Goal: Transaction & Acquisition: Book appointment/travel/reservation

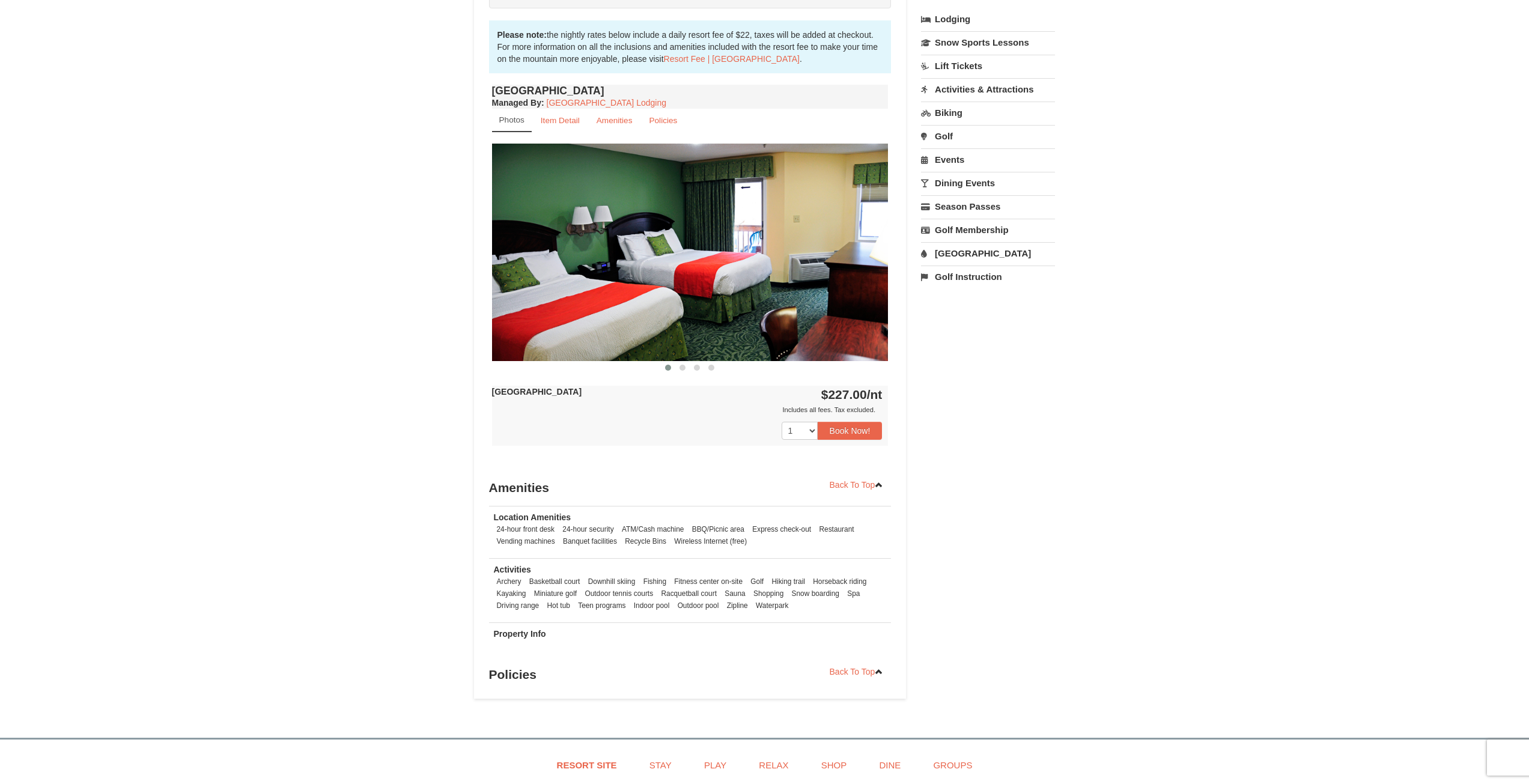
scroll to position [421, 0]
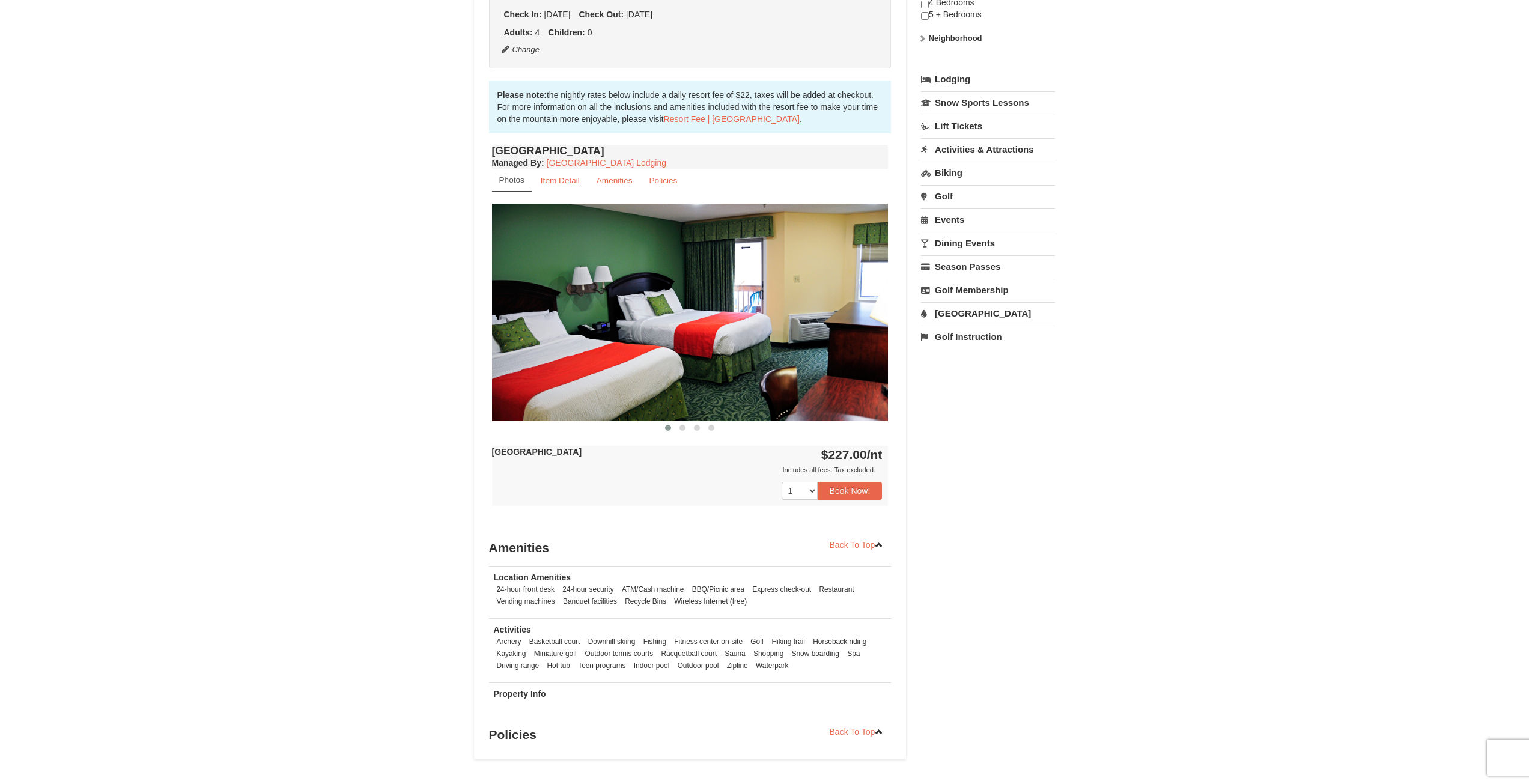
click at [1024, 632] on div "Book from $227.00! 1822 Resort Drive, Massanutten, VA Availability Amenities Po…" at bounding box center [765, 282] width 582 height 954
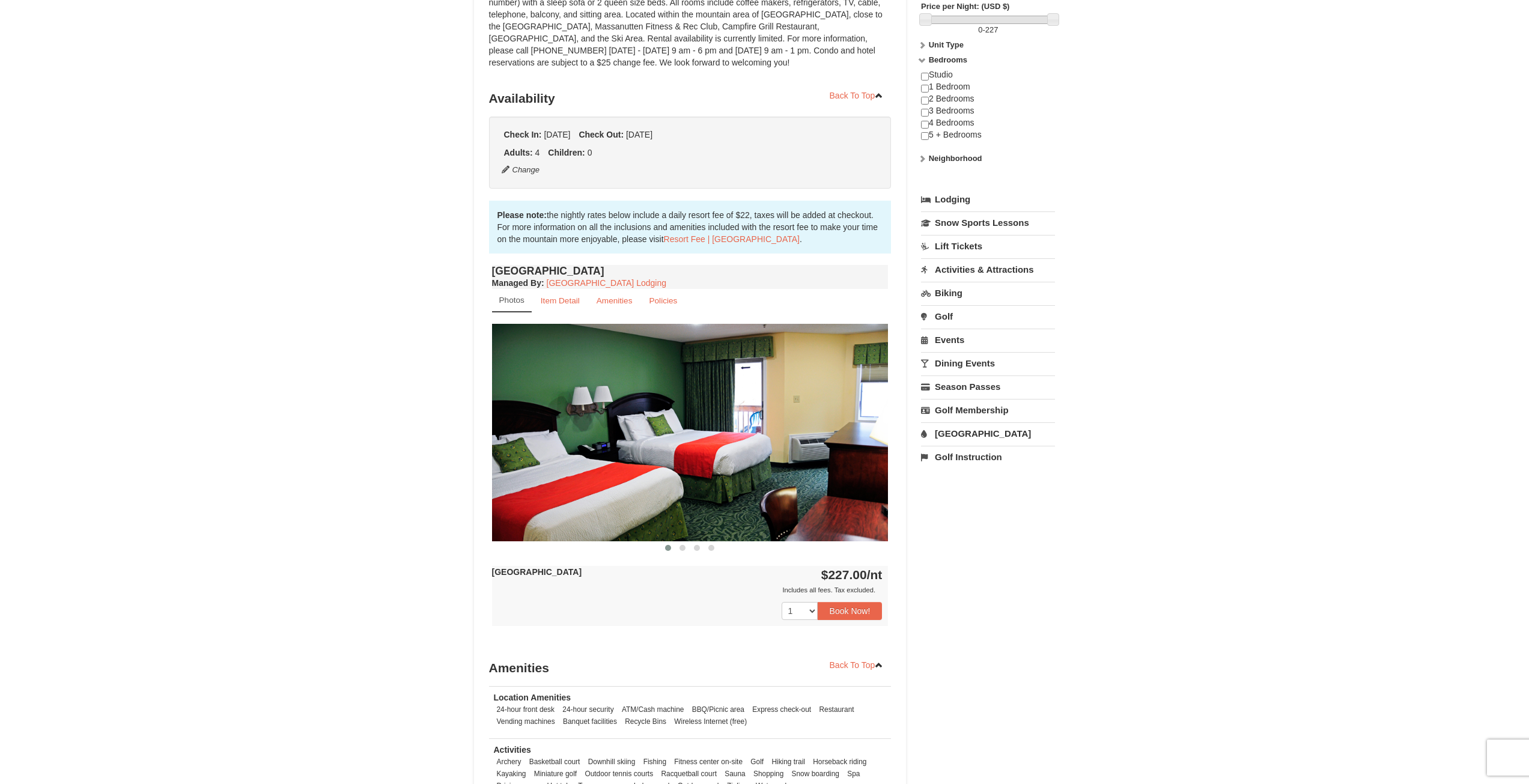
scroll to position [120, 0]
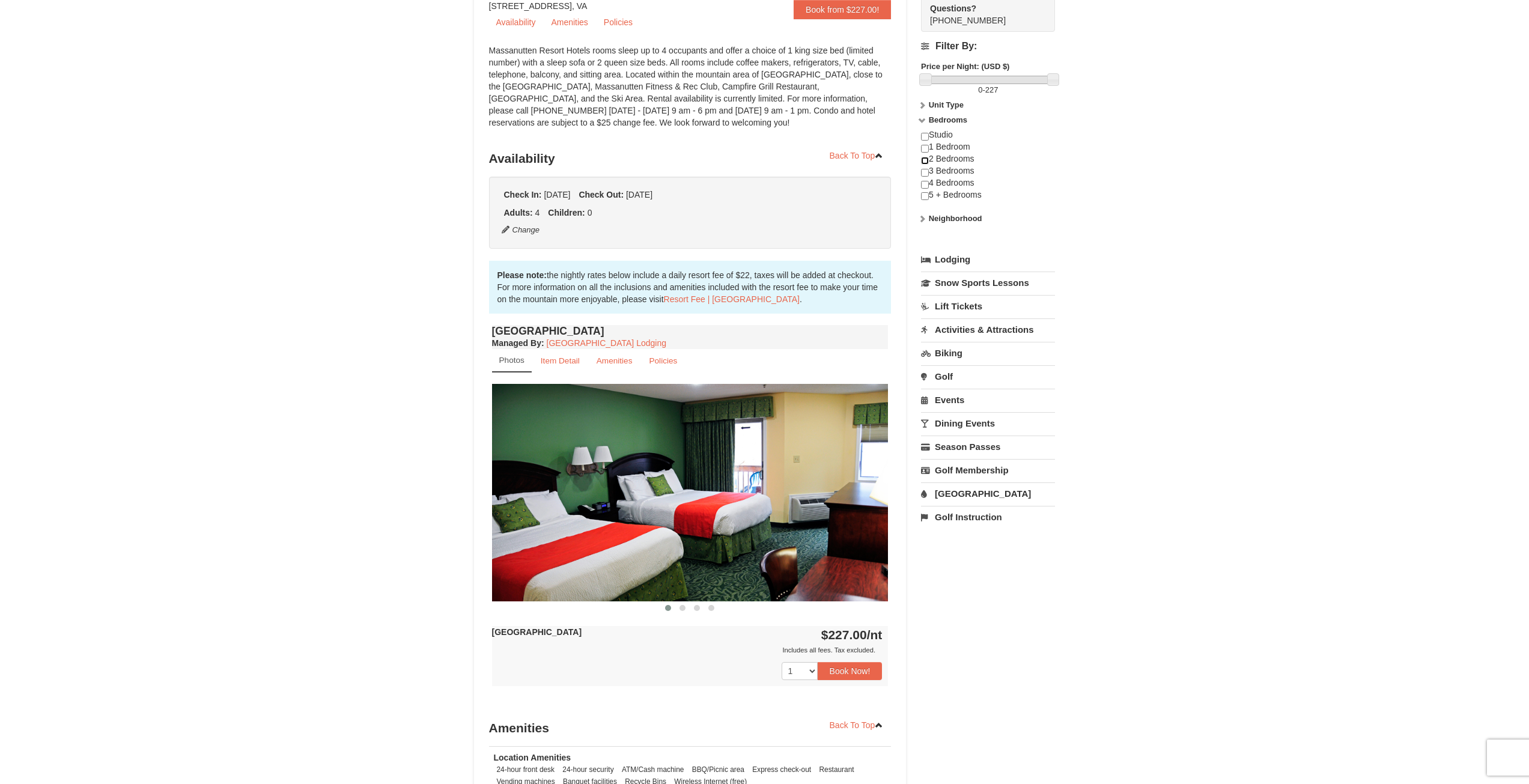
click at [928, 162] on input "checkbox" at bounding box center [925, 160] width 8 height 8
checkbox input "true"
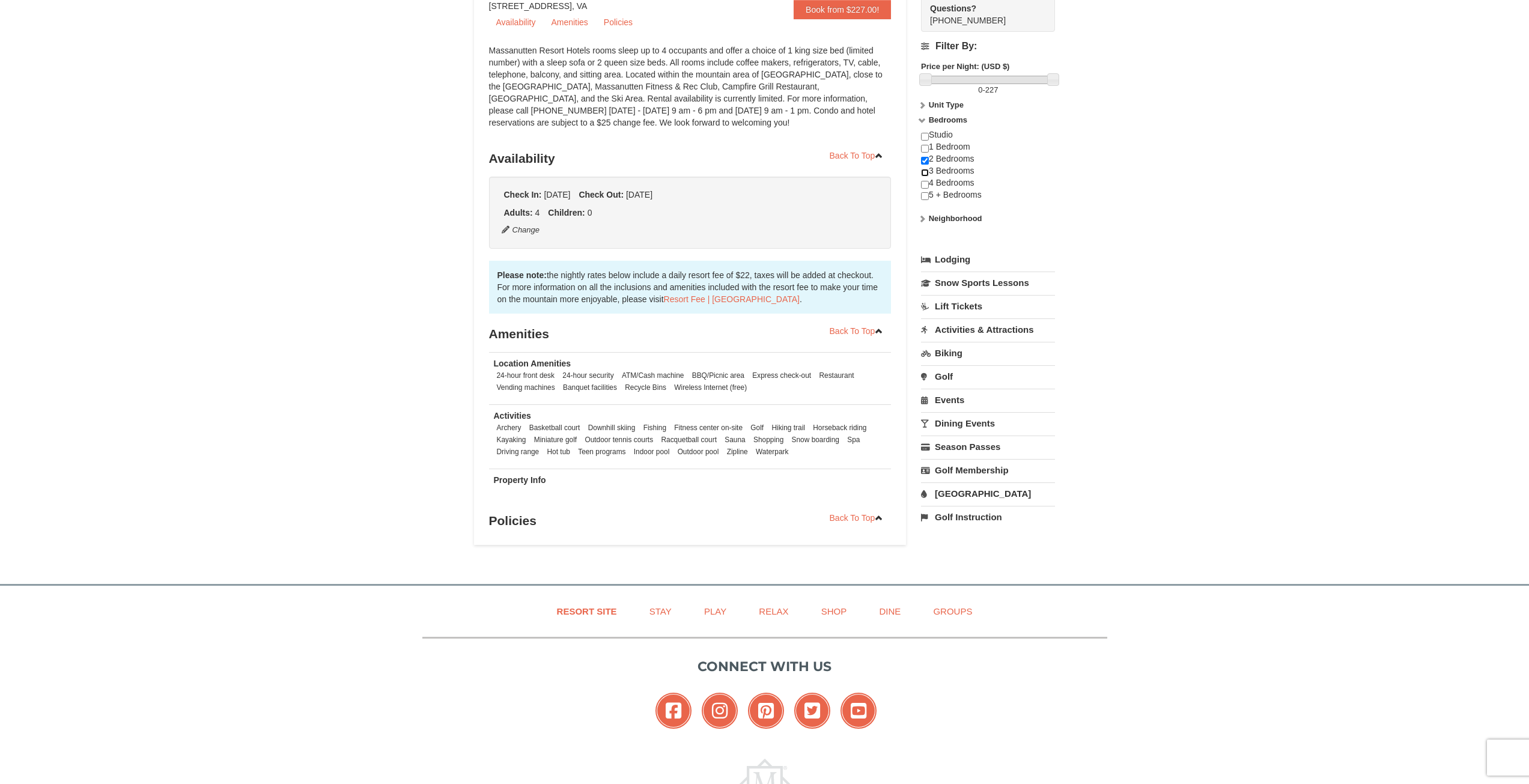
click at [927, 169] on input "checkbox" at bounding box center [925, 173] width 8 height 8
checkbox input "true"
click at [927, 183] on input "checkbox" at bounding box center [925, 185] width 8 height 8
checkbox input "true"
click at [925, 194] on input "checkbox" at bounding box center [925, 196] width 8 height 8
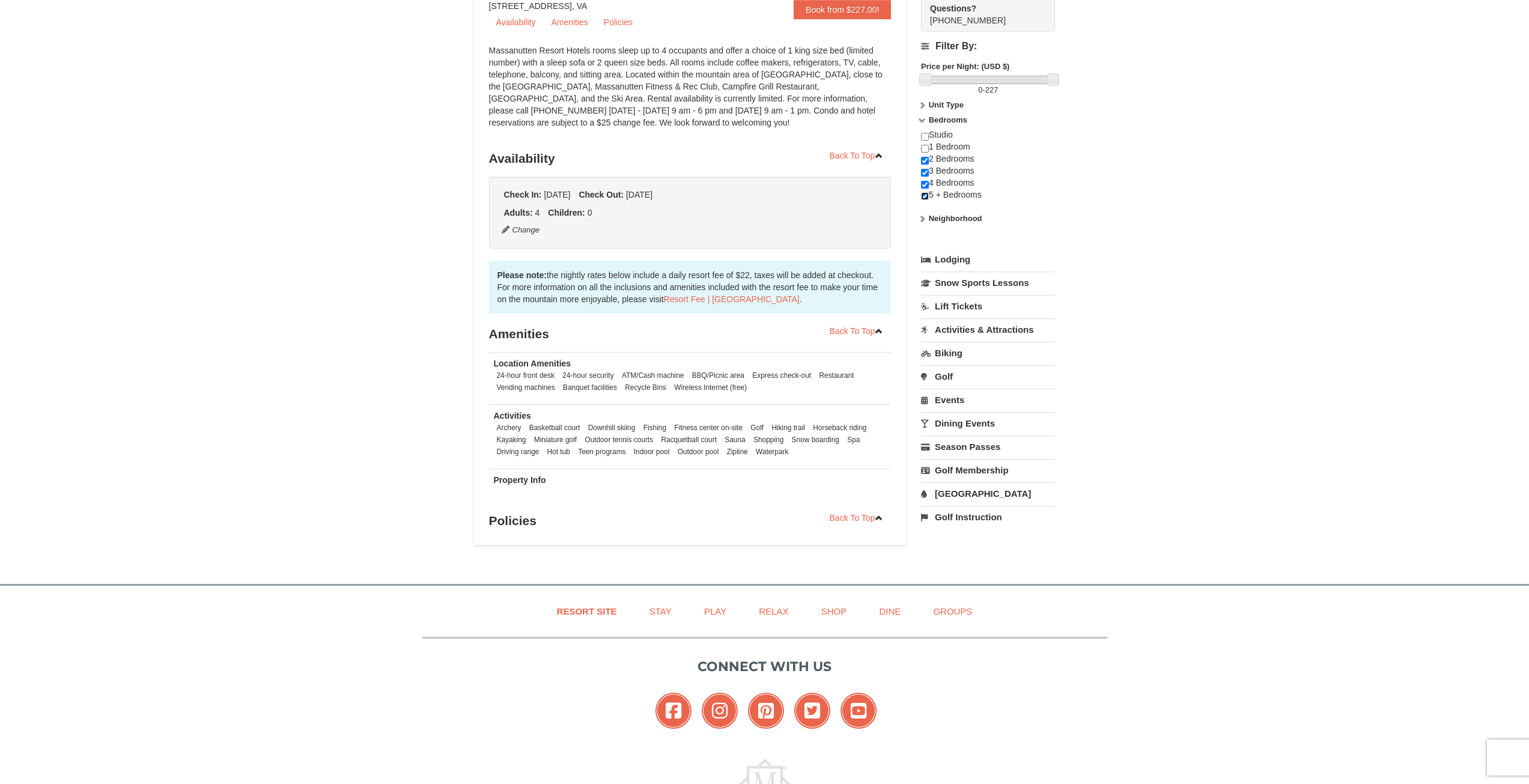
click at [925, 194] on input "checkbox" at bounding box center [925, 196] width 8 height 8
checkbox input "false"
click at [925, 185] on input "checkbox" at bounding box center [925, 185] width 8 height 8
checkbox input "false"
click at [925, 175] on input "checkbox" at bounding box center [925, 173] width 8 height 8
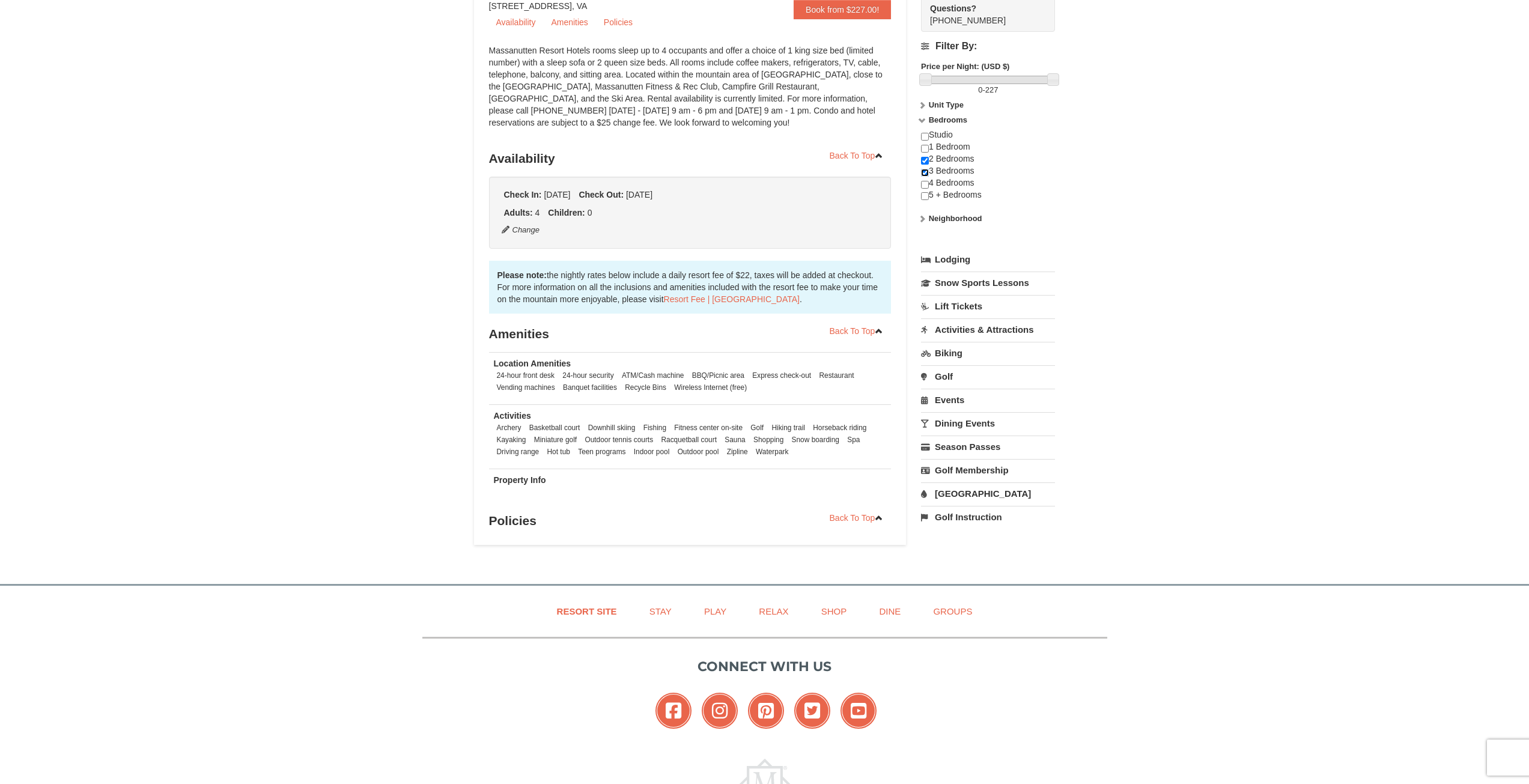
checkbox input "false"
click at [926, 164] on input "checkbox" at bounding box center [925, 160] width 8 height 8
checkbox input "false"
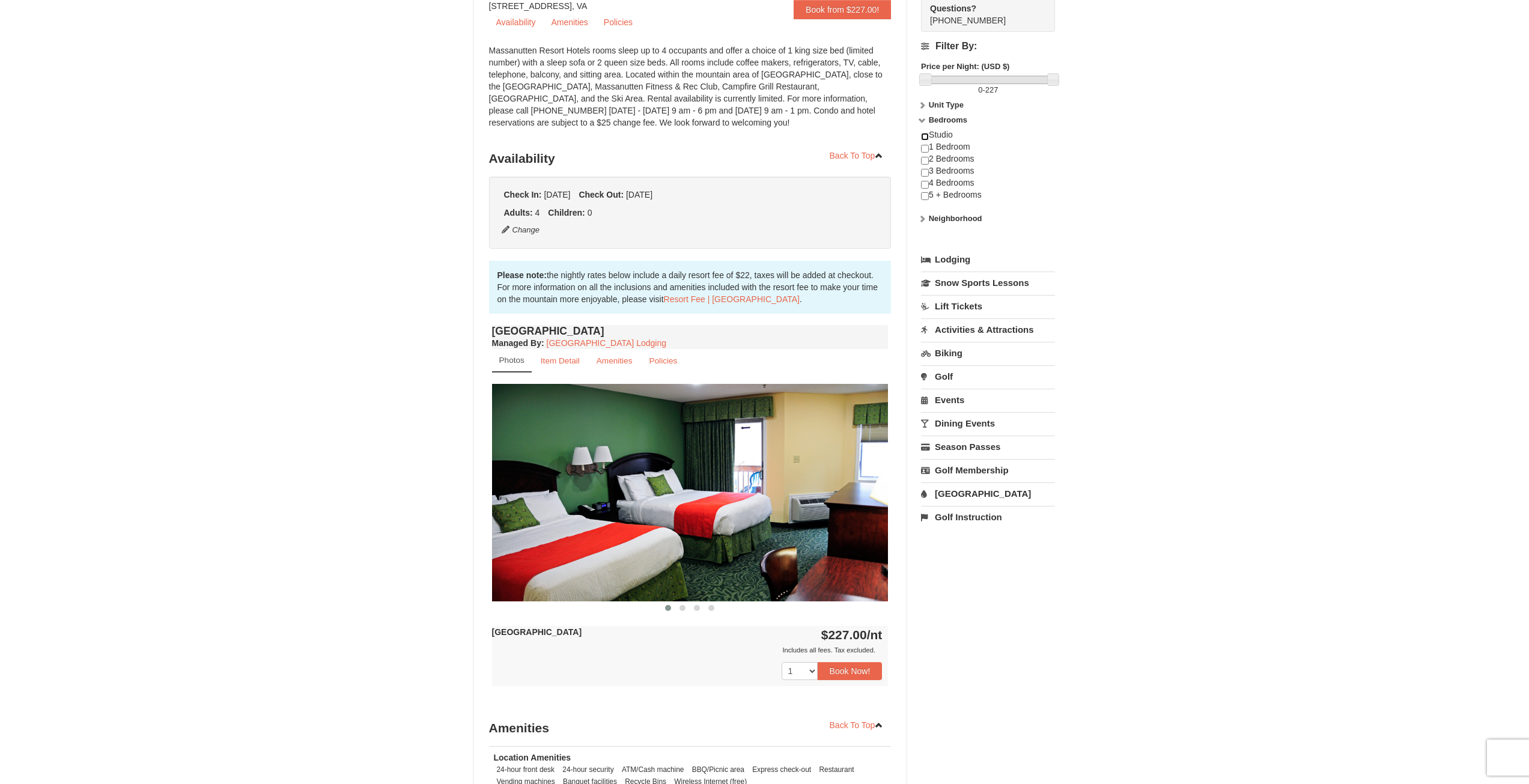
click at [926, 137] on input "checkbox" at bounding box center [925, 136] width 8 height 8
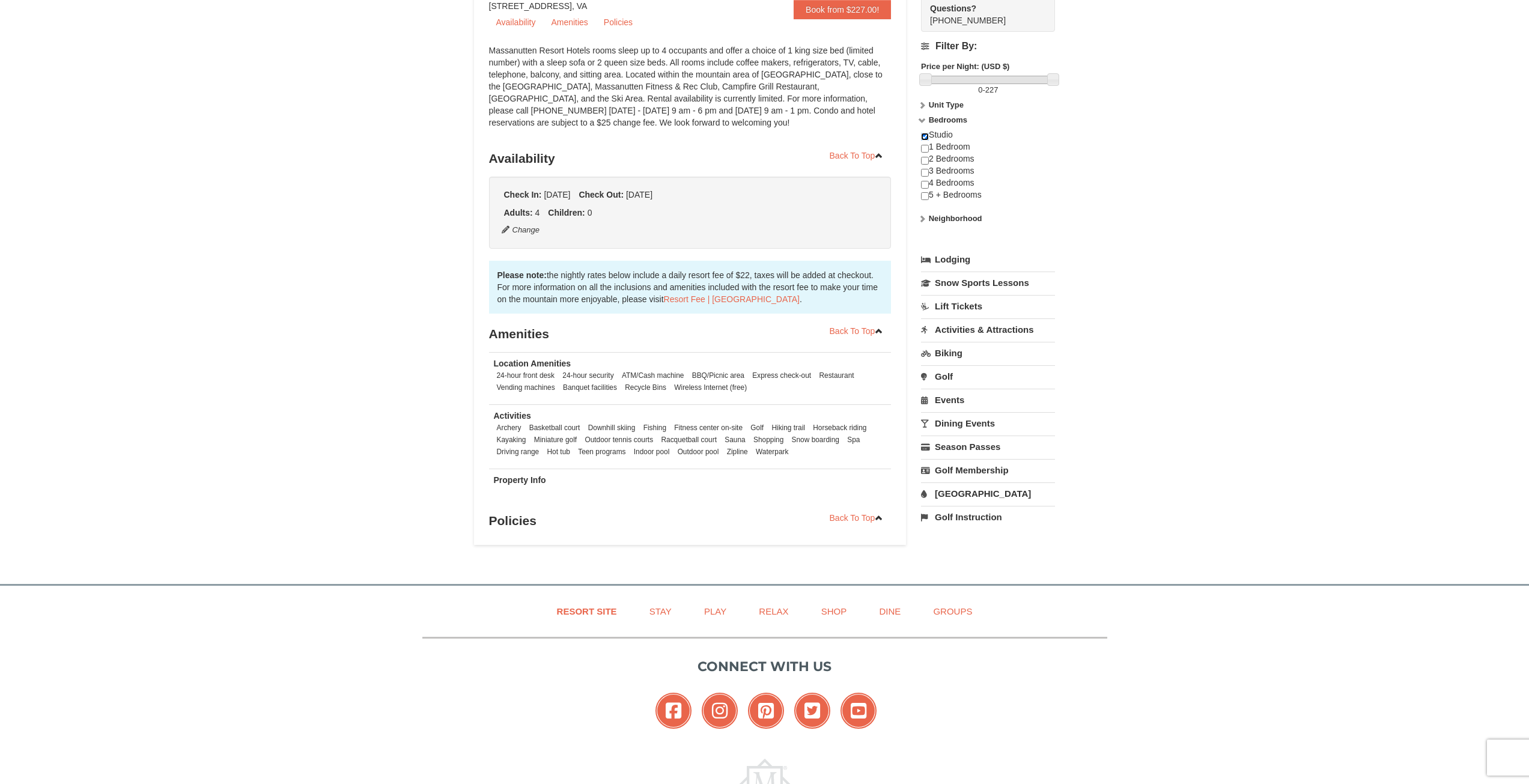
click at [926, 137] on input "checkbox" at bounding box center [925, 136] width 8 height 8
checkbox input "false"
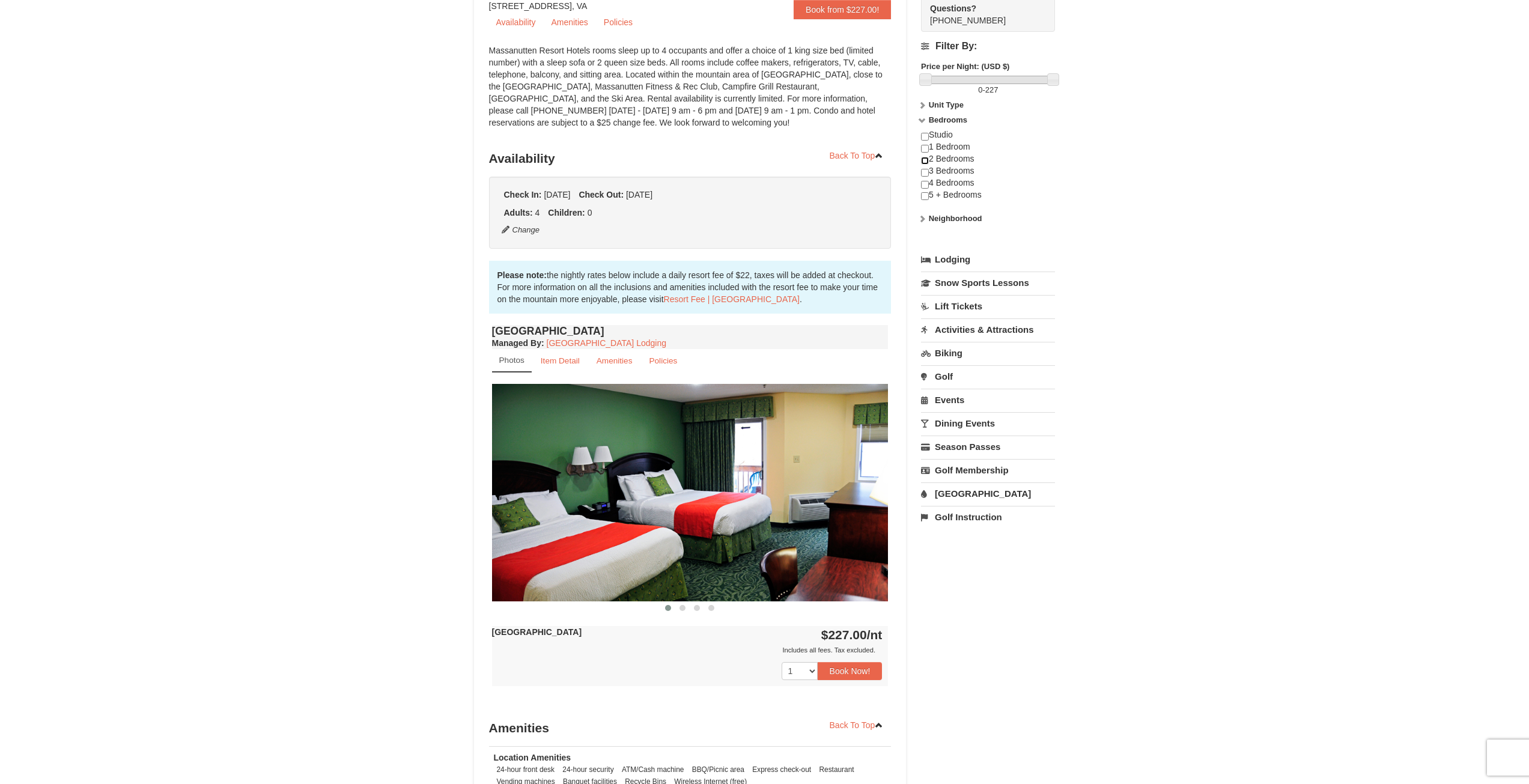
click at [927, 163] on input "checkbox" at bounding box center [925, 160] width 8 height 8
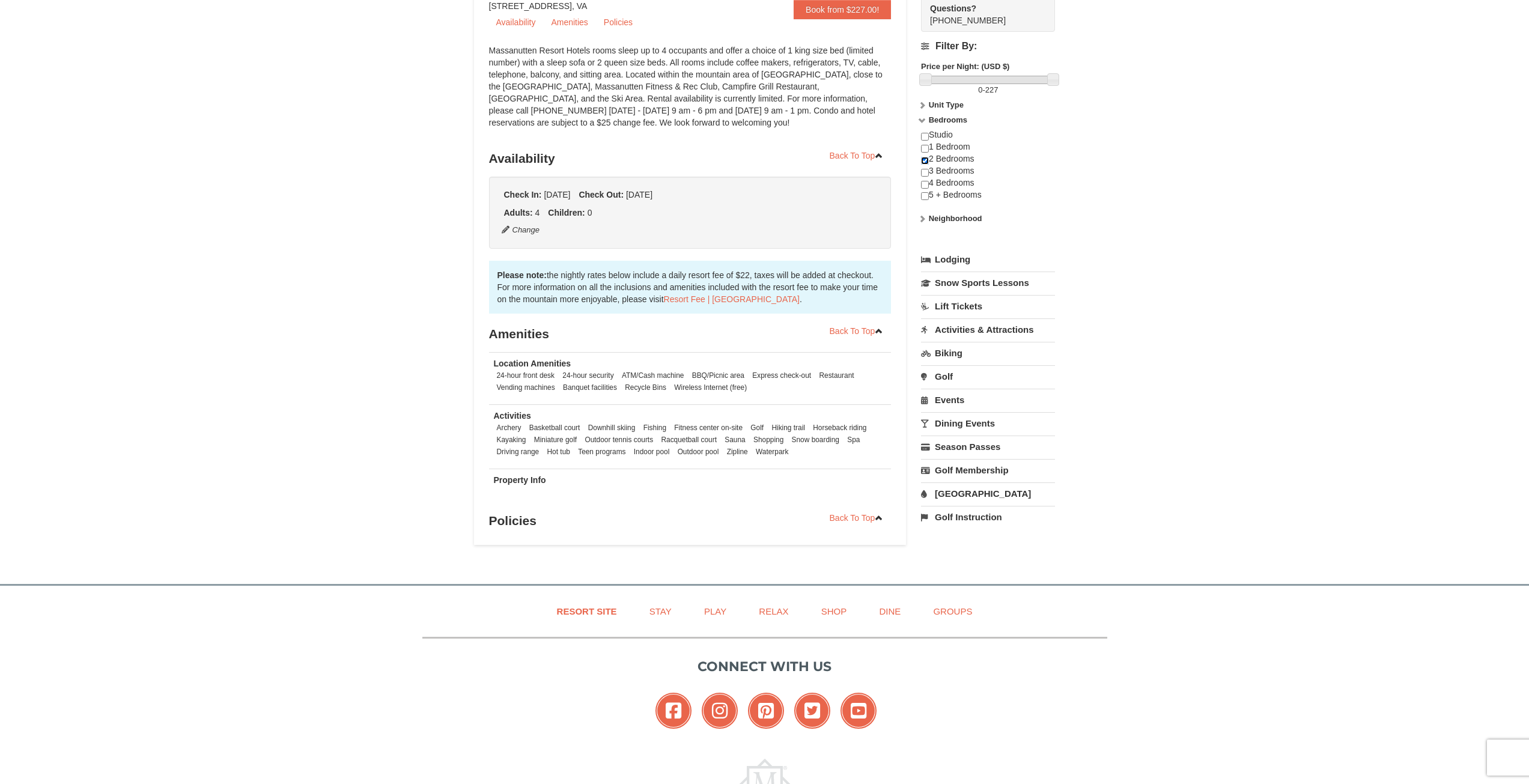
click at [927, 163] on input "checkbox" at bounding box center [925, 160] width 8 height 8
checkbox input "false"
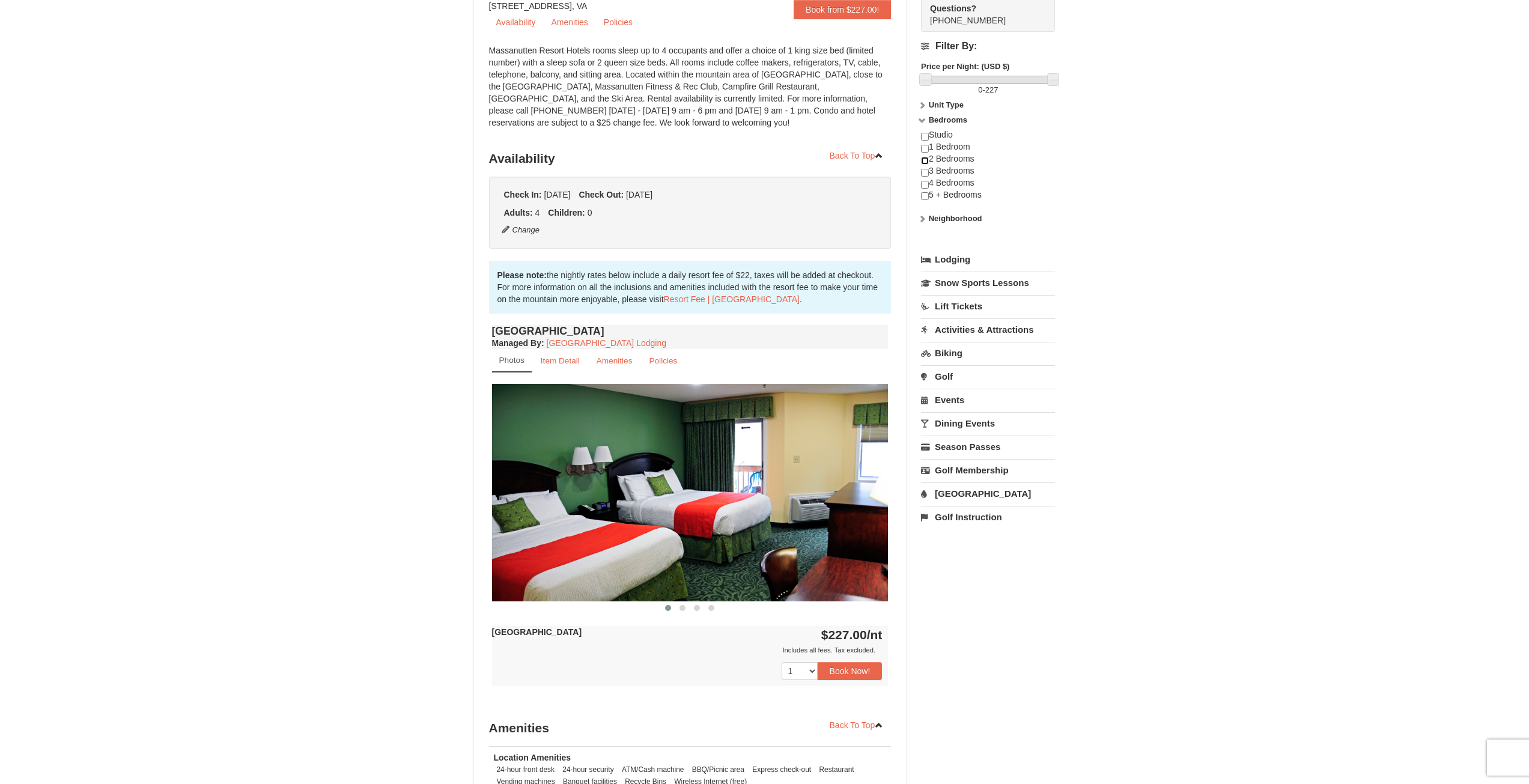
scroll to position [0, 0]
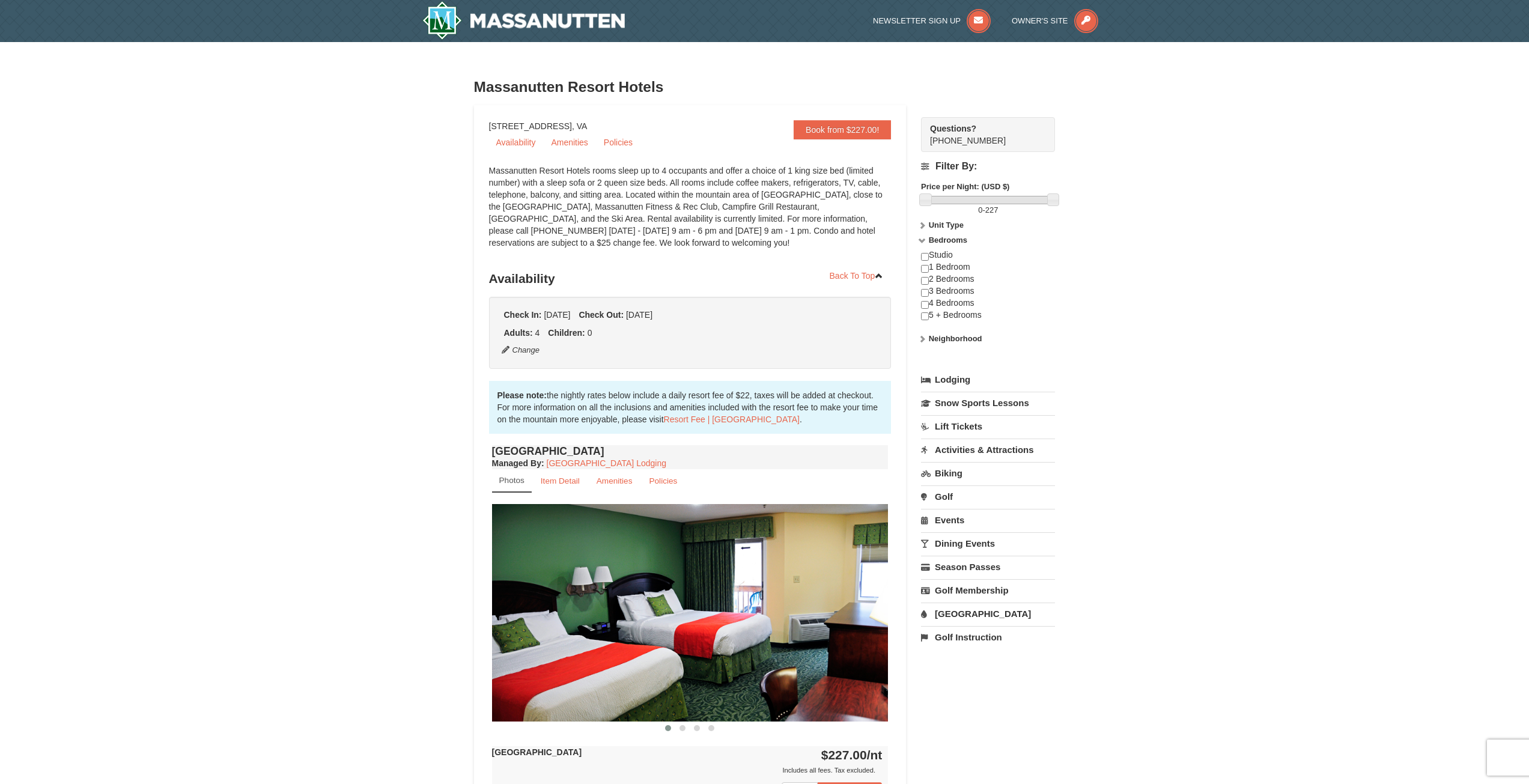
click at [956, 339] on strong "Neighborhood" at bounding box center [956, 339] width 53 height 9
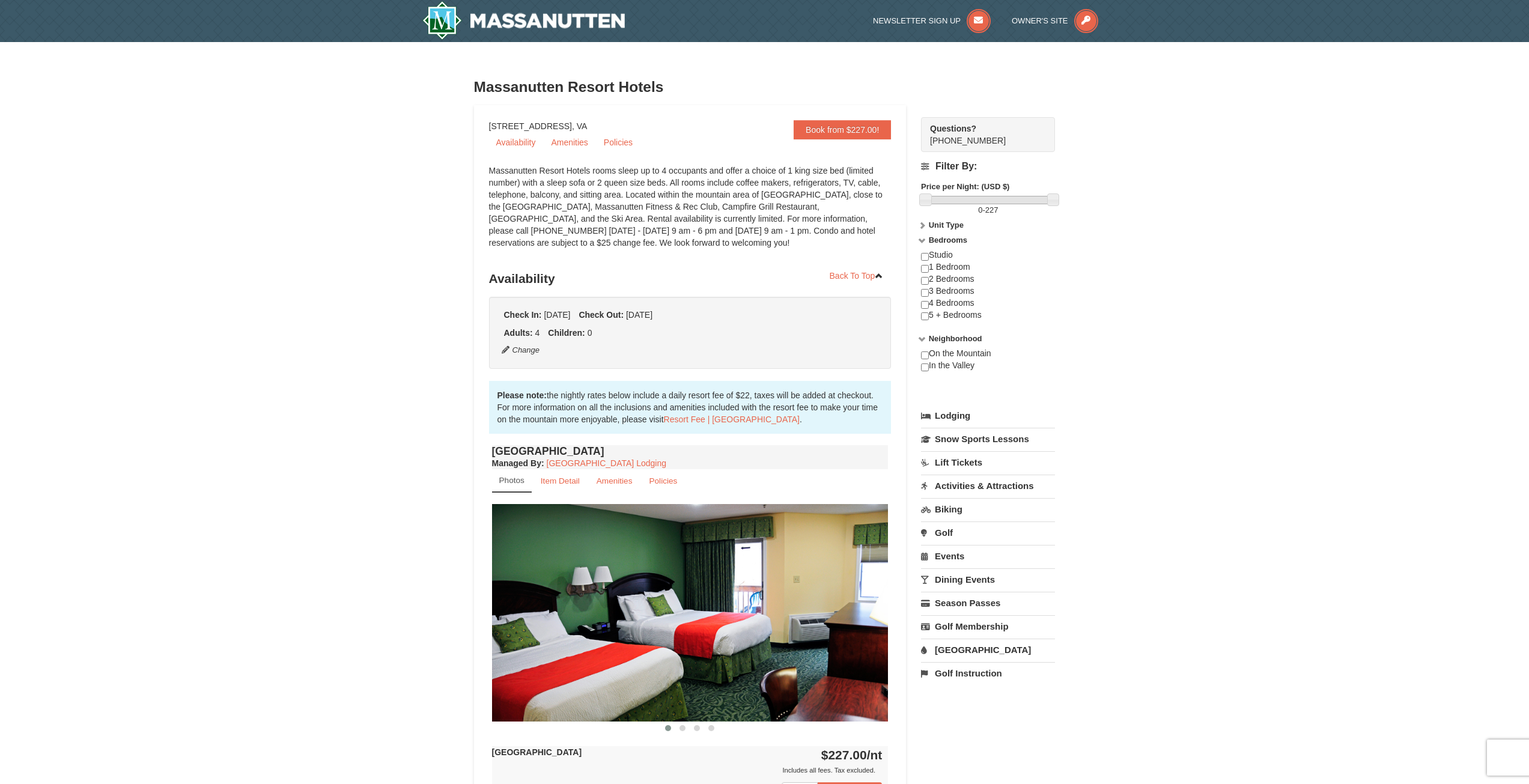
click at [956, 339] on strong "Neighborhood" at bounding box center [956, 339] width 53 height 9
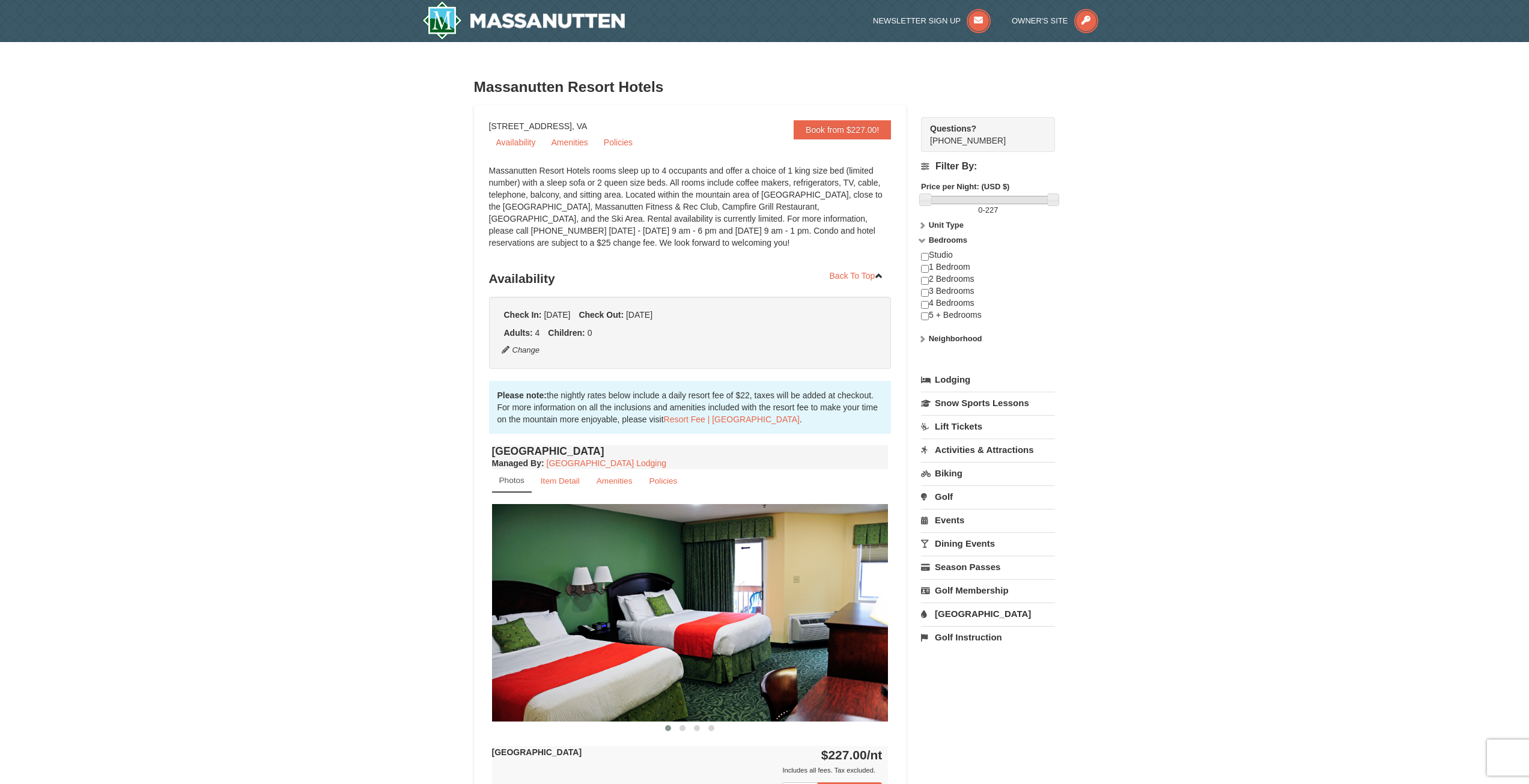
click at [965, 379] on link "Lodging" at bounding box center [988, 380] width 134 height 22
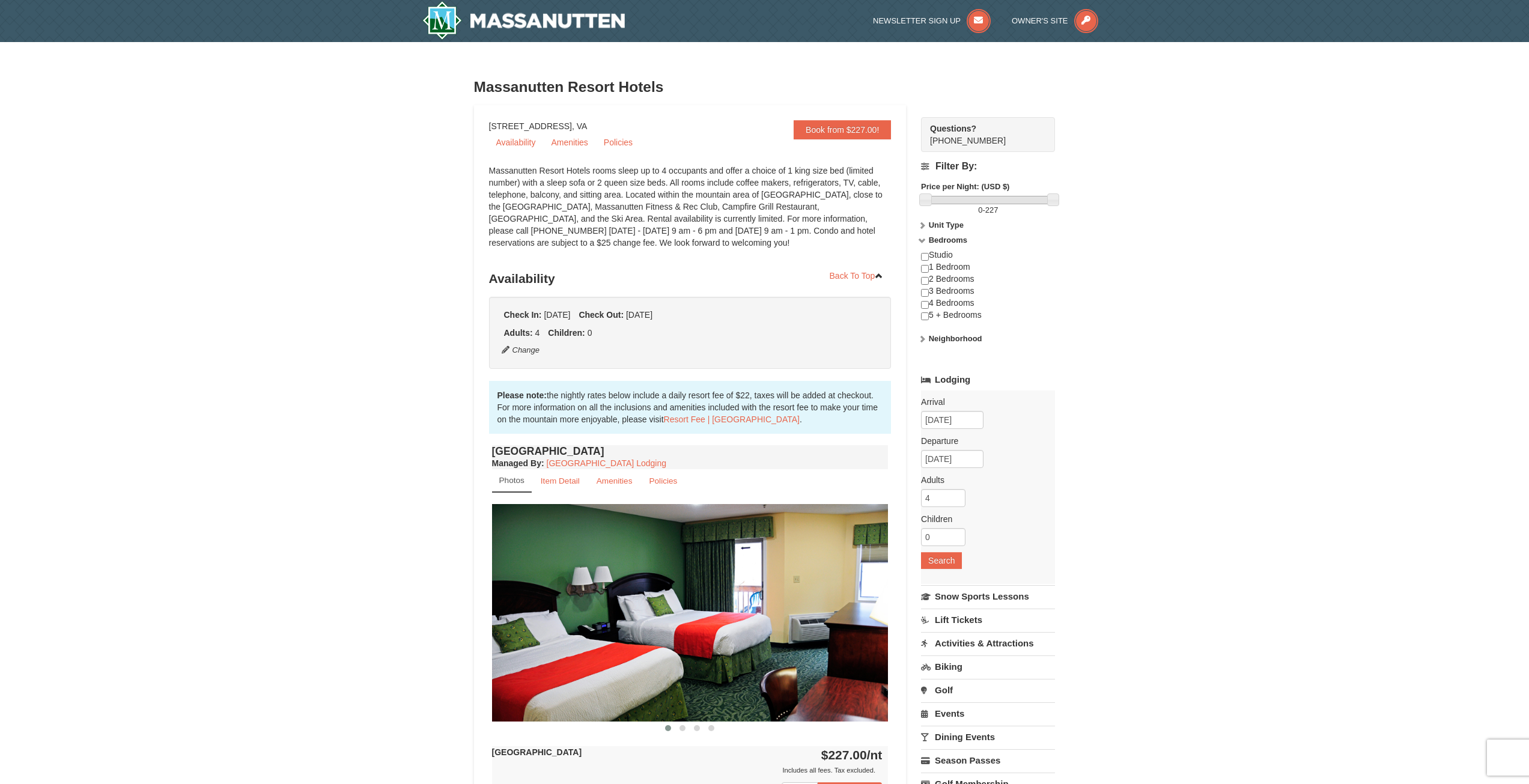
click at [965, 379] on link "Lodging" at bounding box center [988, 380] width 134 height 22
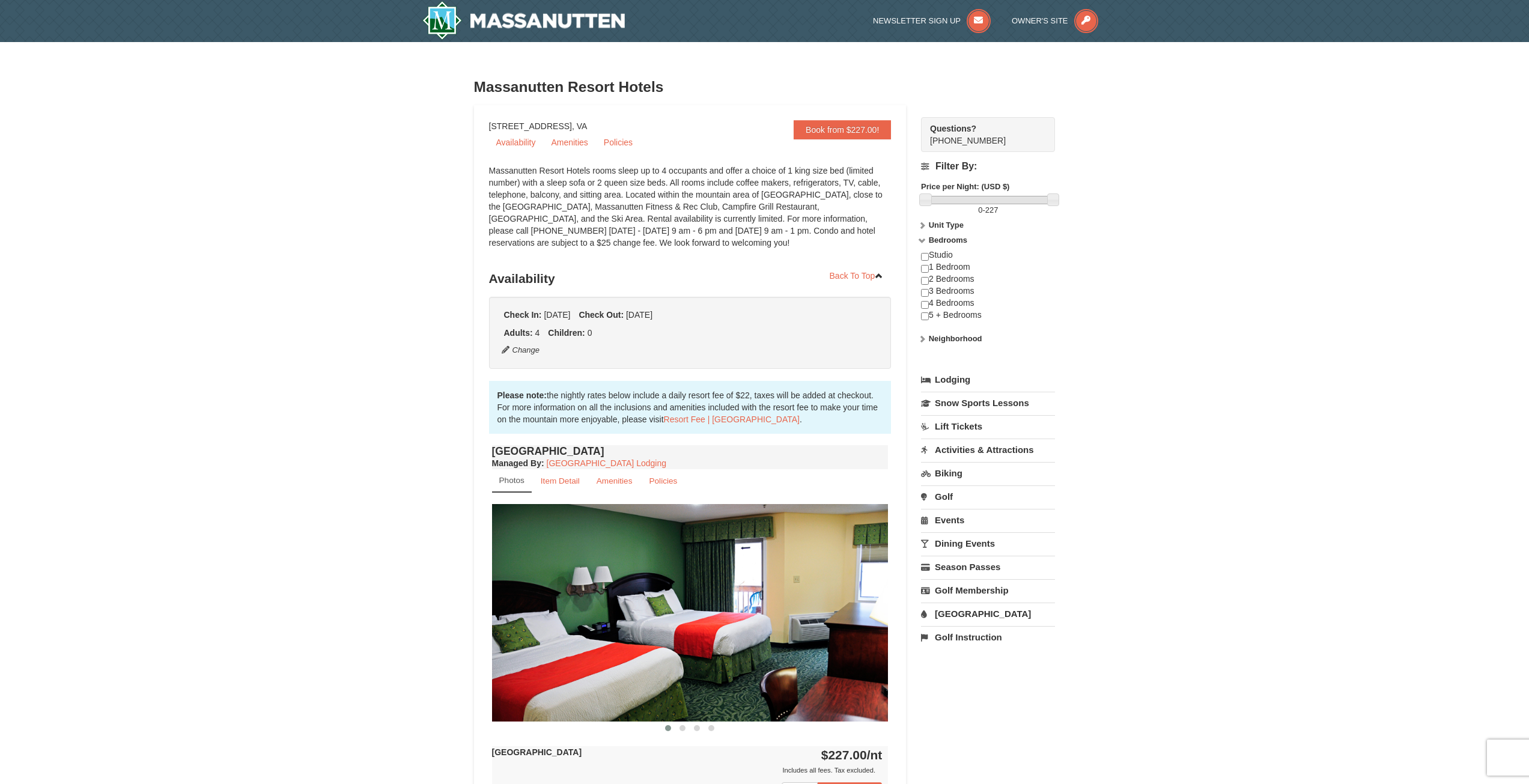
click at [965, 379] on link "Lodging" at bounding box center [988, 380] width 134 height 22
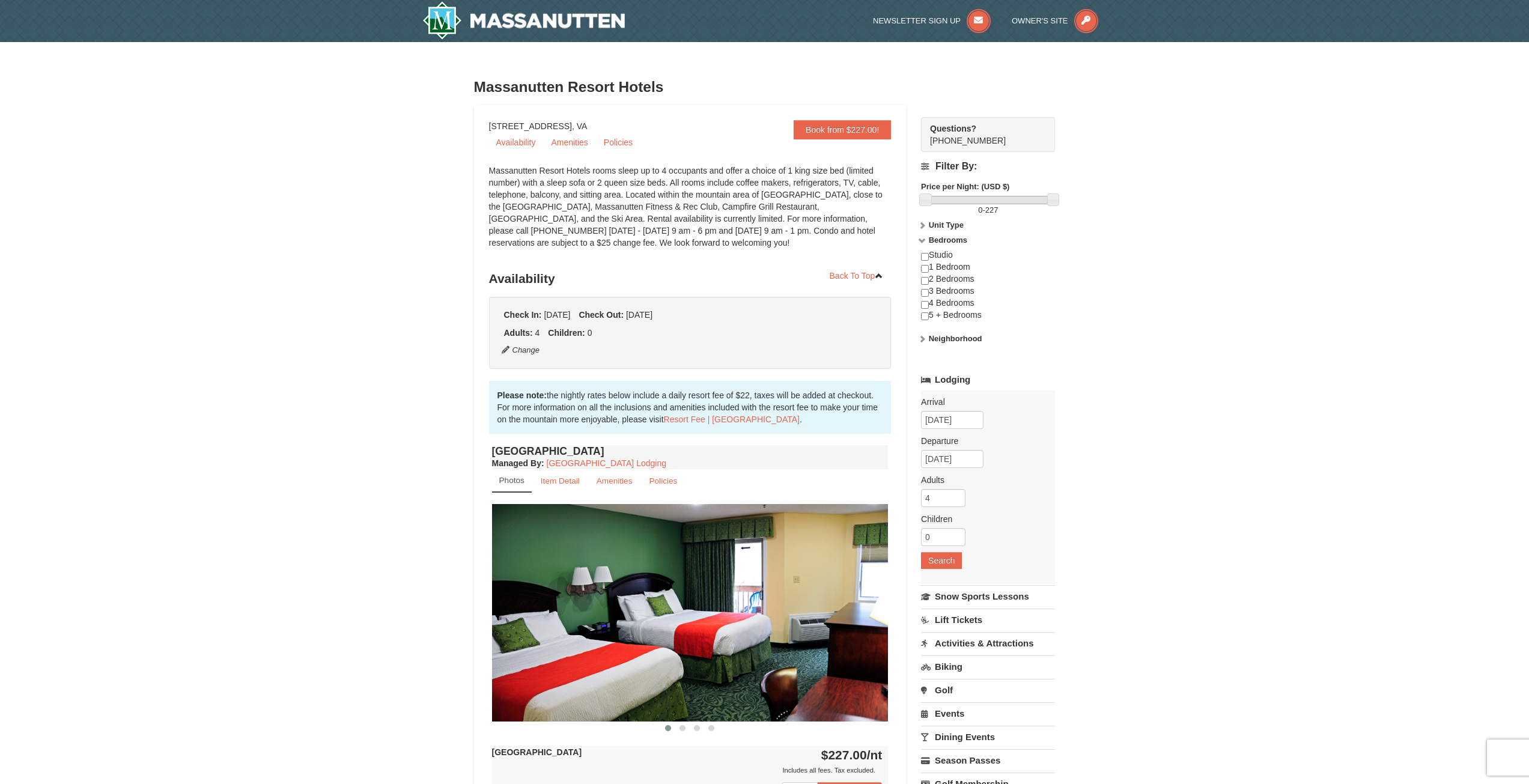
click at [965, 379] on link "Lodging" at bounding box center [988, 380] width 134 height 22
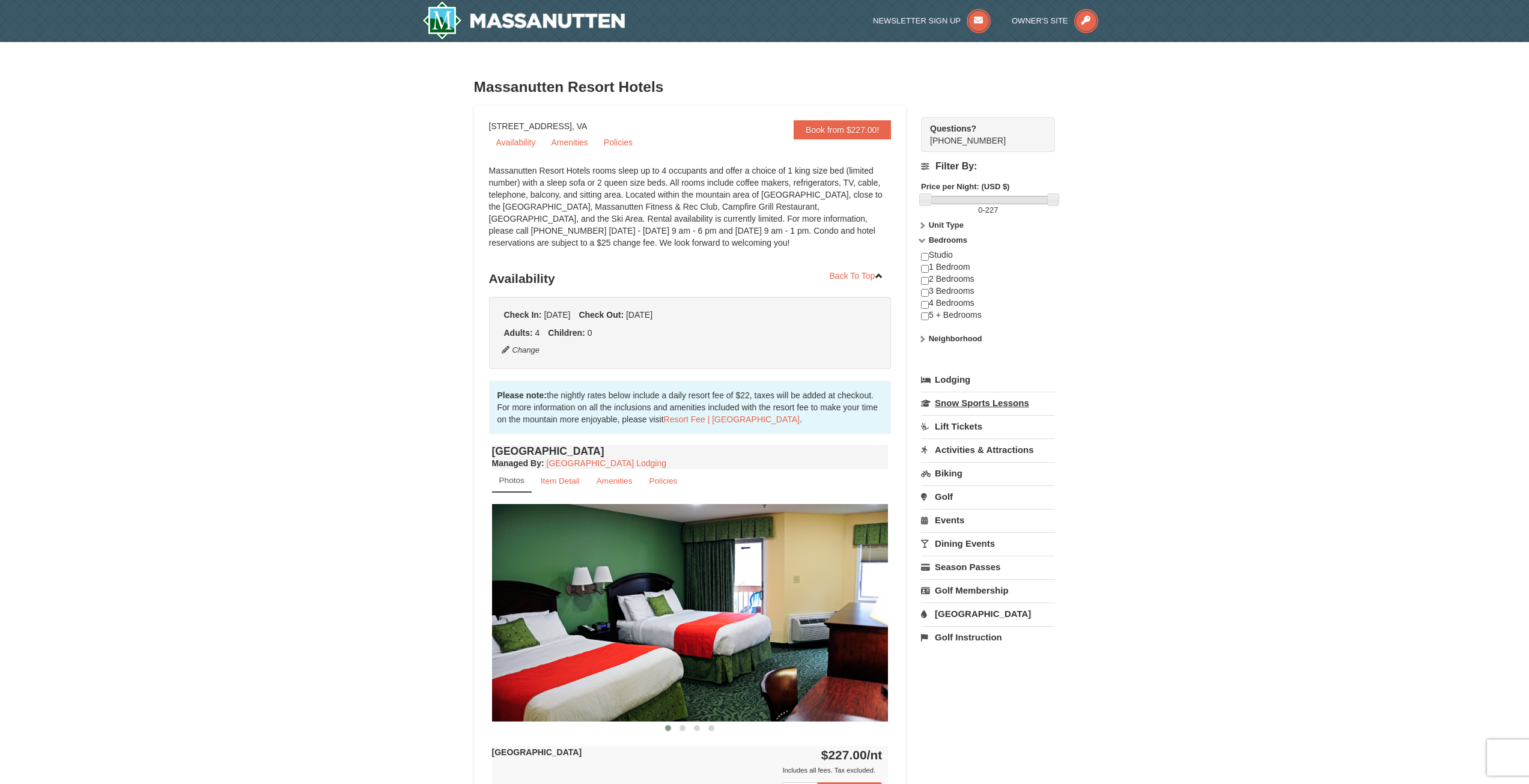
click at [965, 410] on link "Snow Sports Lessons" at bounding box center [988, 402] width 134 height 22
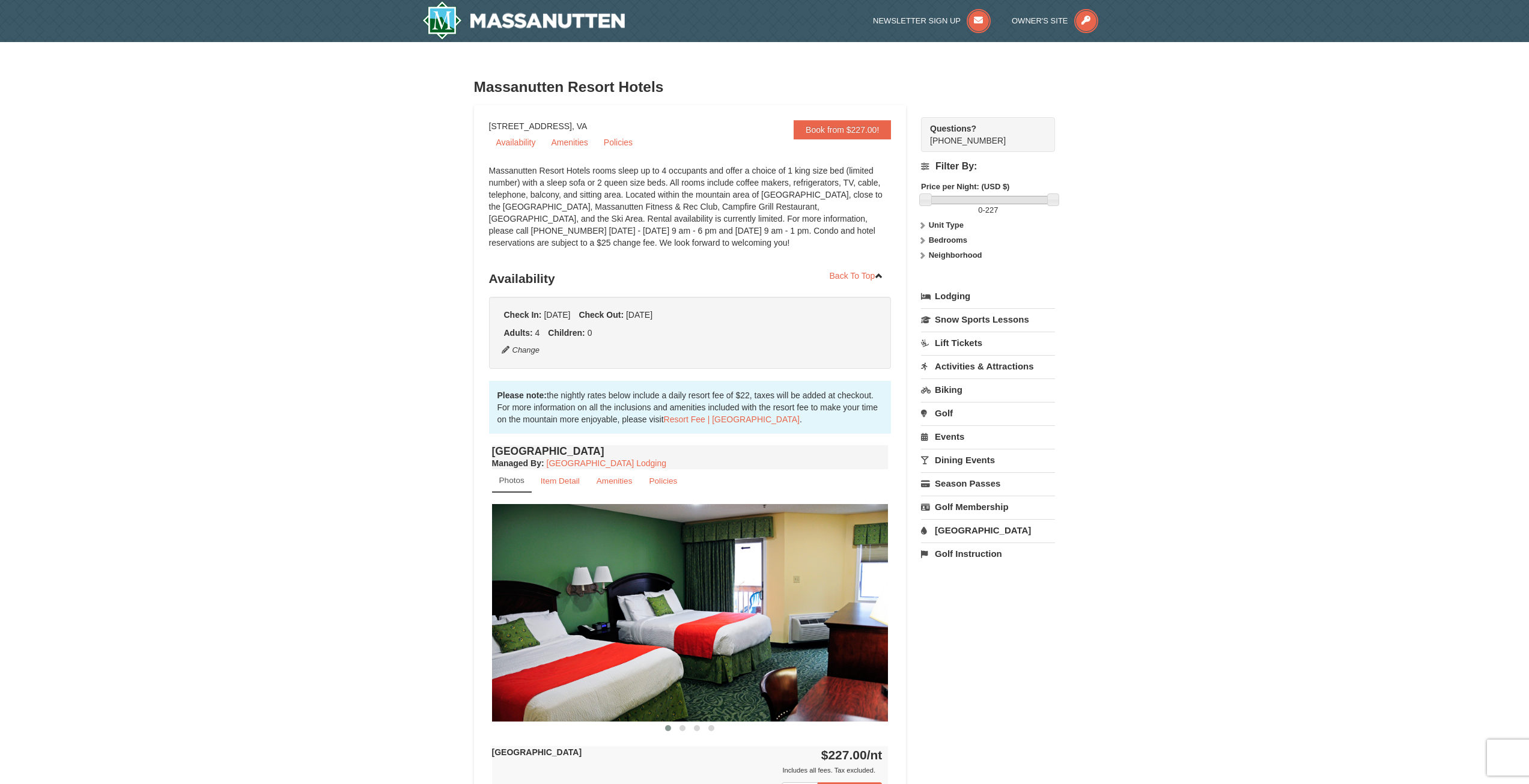
click at [961, 289] on link "Lodging" at bounding box center [988, 296] width 134 height 22
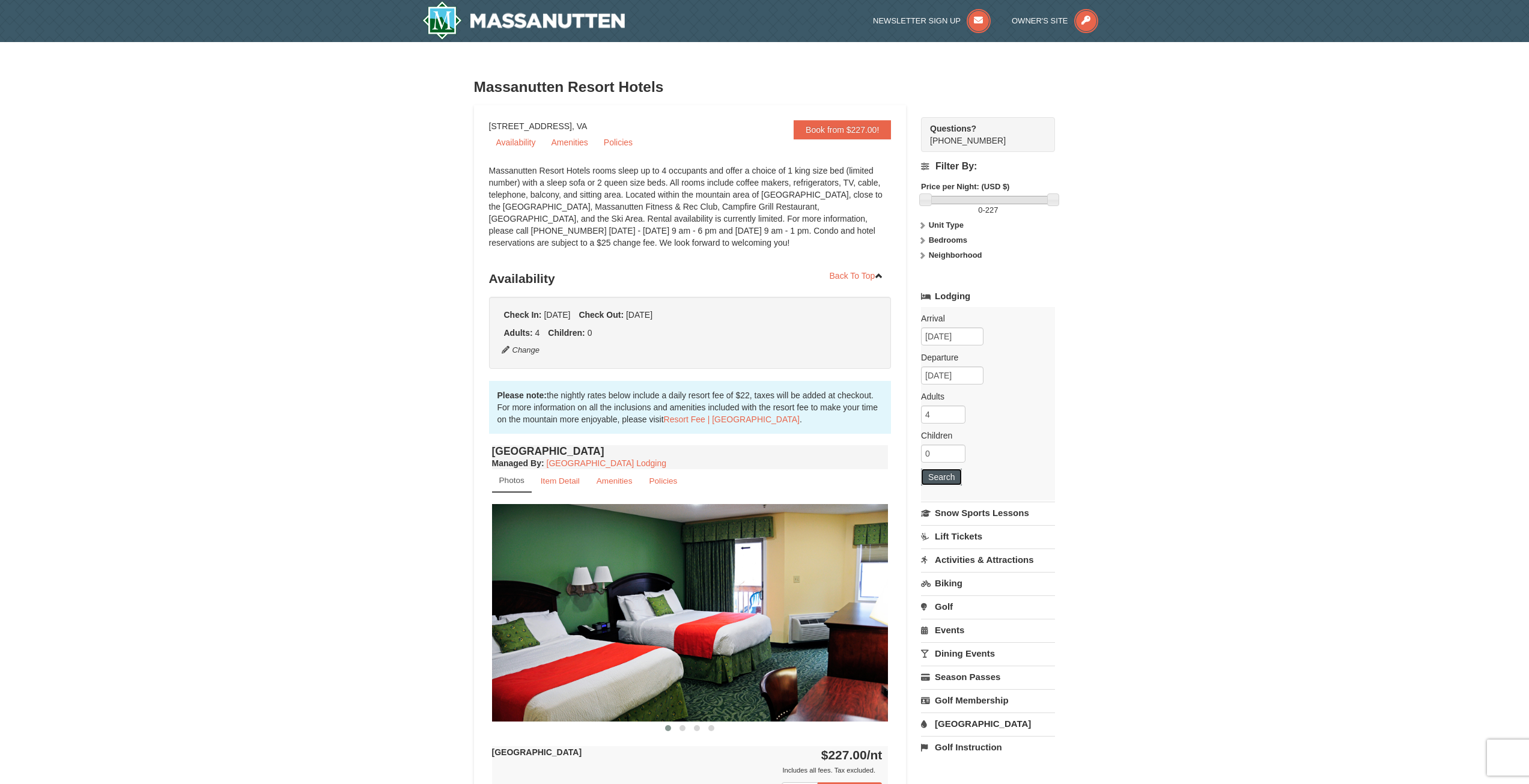
click at [942, 477] on button "Search" at bounding box center [941, 477] width 41 height 17
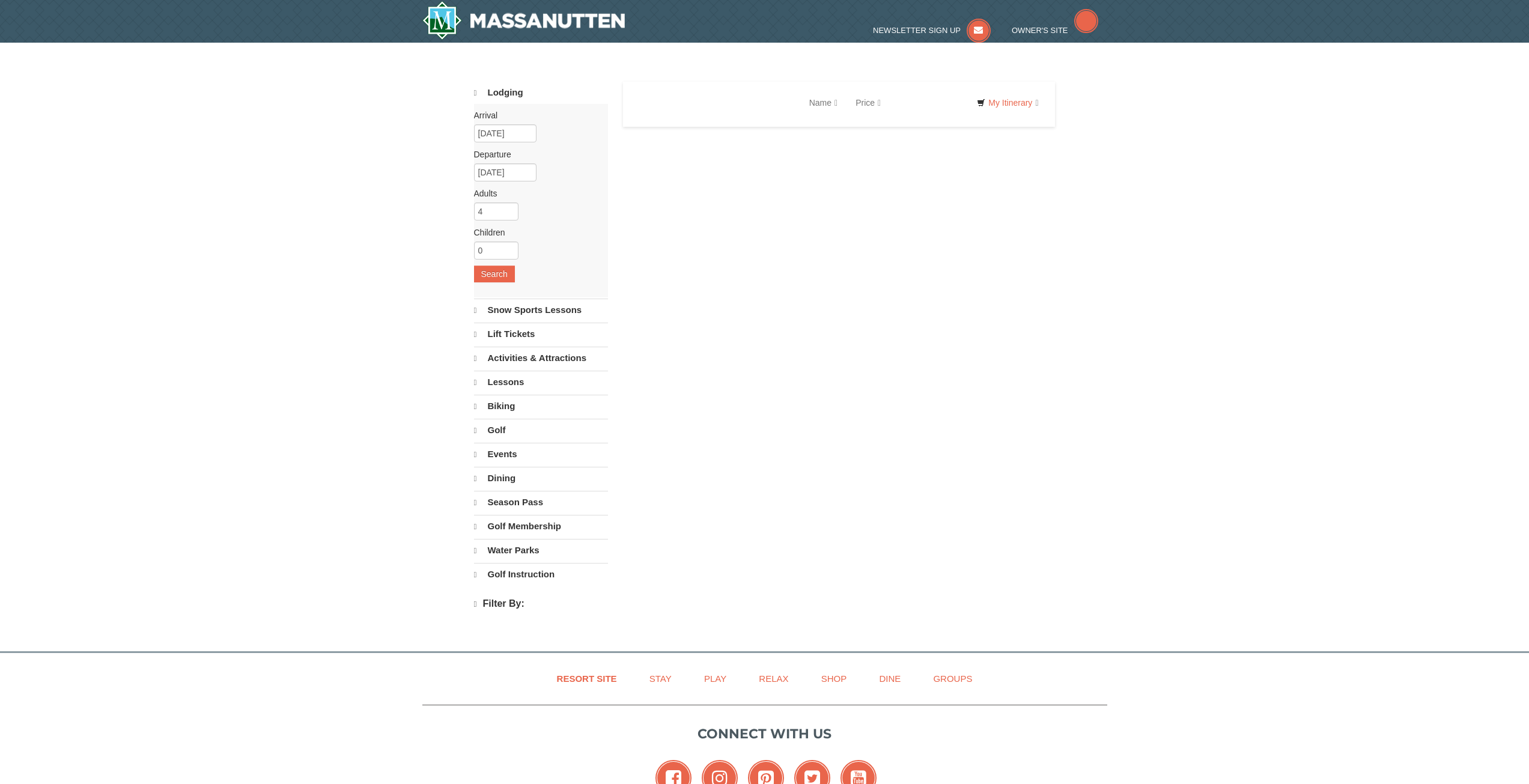
select select "10"
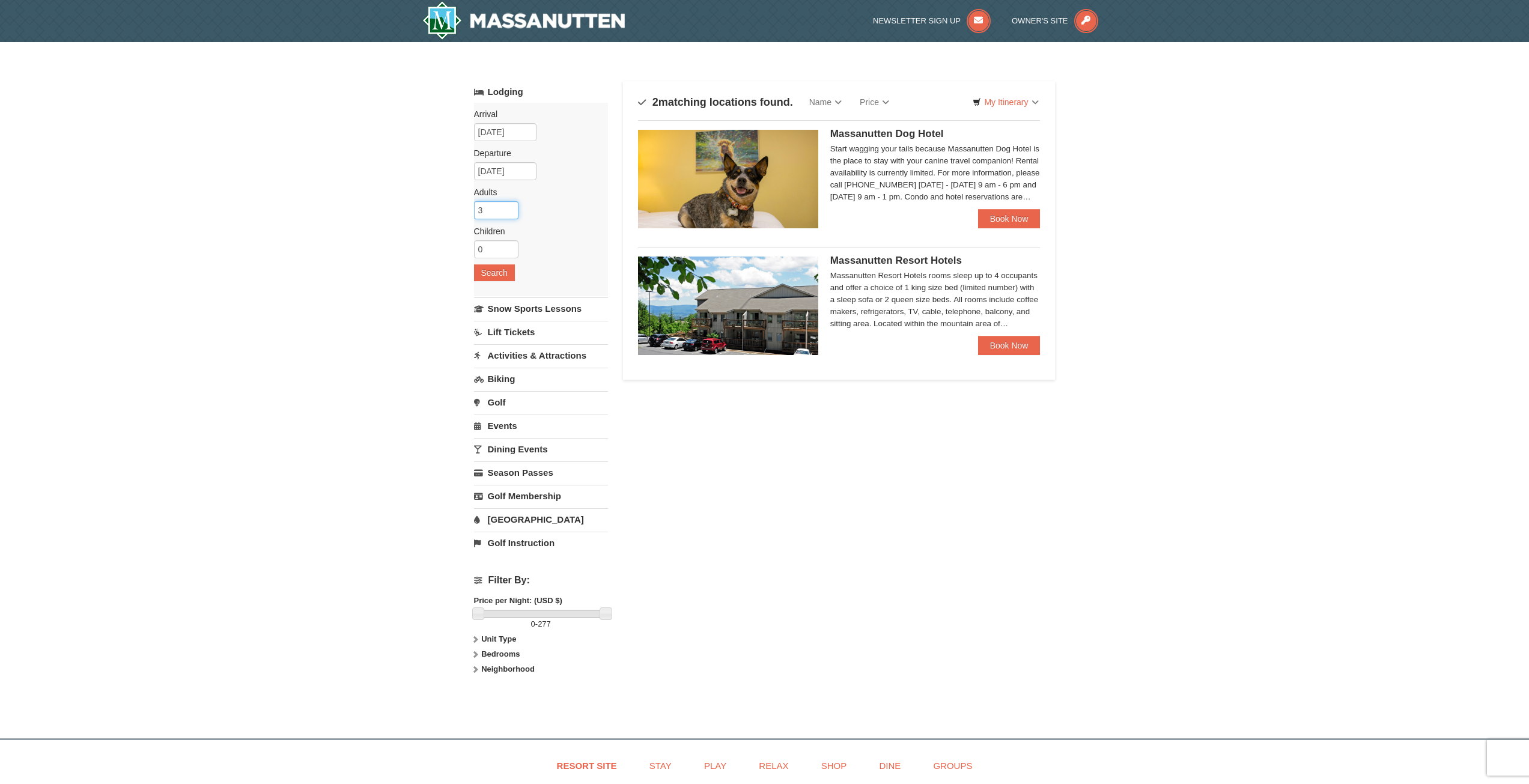
click at [508, 212] on input "3" at bounding box center [496, 210] width 44 height 18
click at [512, 209] on input "4" at bounding box center [496, 210] width 44 height 18
click at [512, 209] on input "5" at bounding box center [496, 210] width 44 height 18
click at [511, 205] on input "6" at bounding box center [496, 210] width 44 height 18
click at [511, 205] on input "7" at bounding box center [496, 210] width 44 height 18
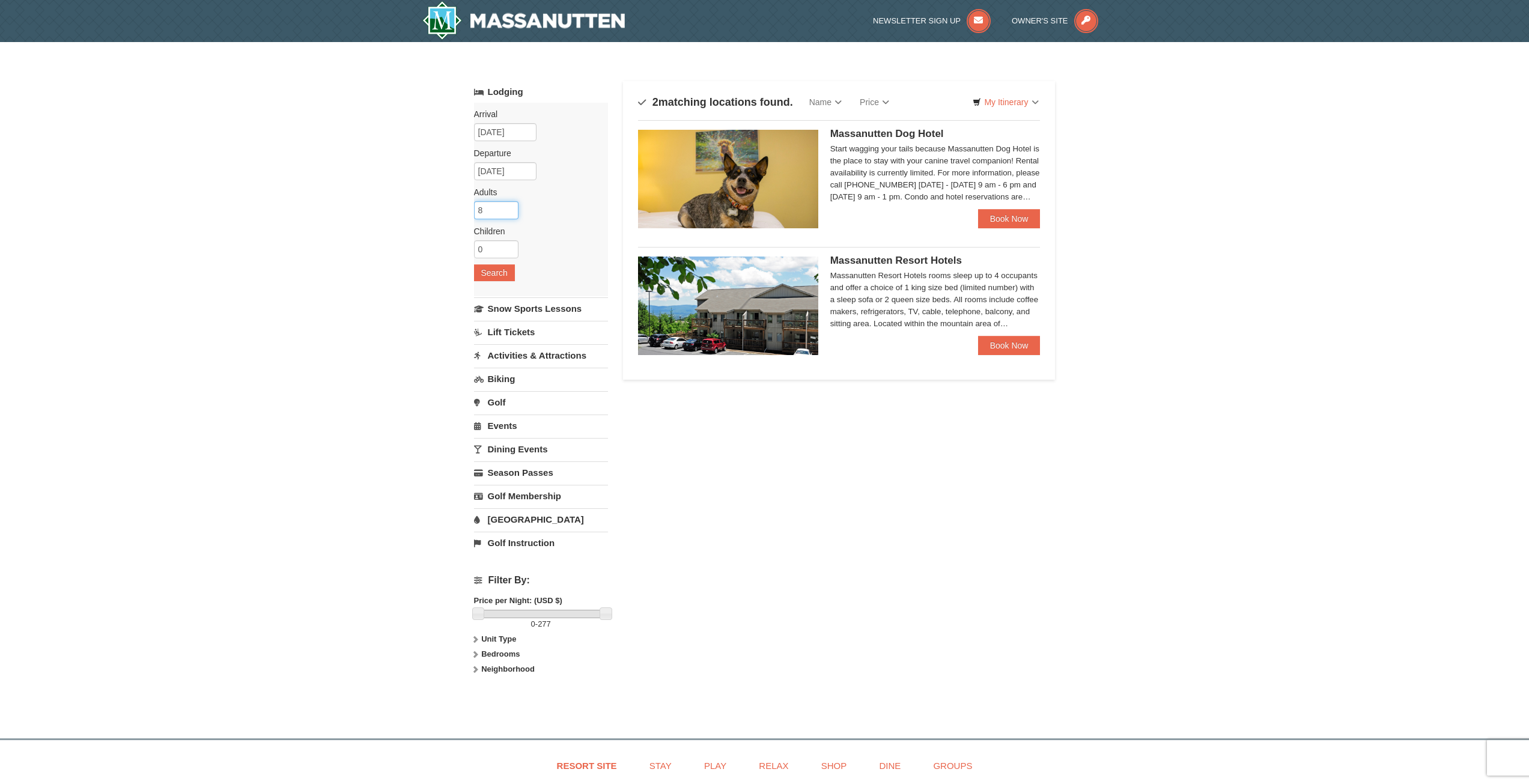
click at [508, 204] on input "8" at bounding box center [496, 210] width 44 height 18
click at [508, 204] on input "9" at bounding box center [496, 210] width 44 height 18
click at [514, 200] on div "Arrival Please format dates MM/DD/YYYY Please format dates MM/DD/YYYY 12/27/202…" at bounding box center [541, 199] width 134 height 193
click at [509, 215] on input "8" at bounding box center [496, 210] width 44 height 18
click at [509, 215] on input "7" at bounding box center [496, 210] width 44 height 18
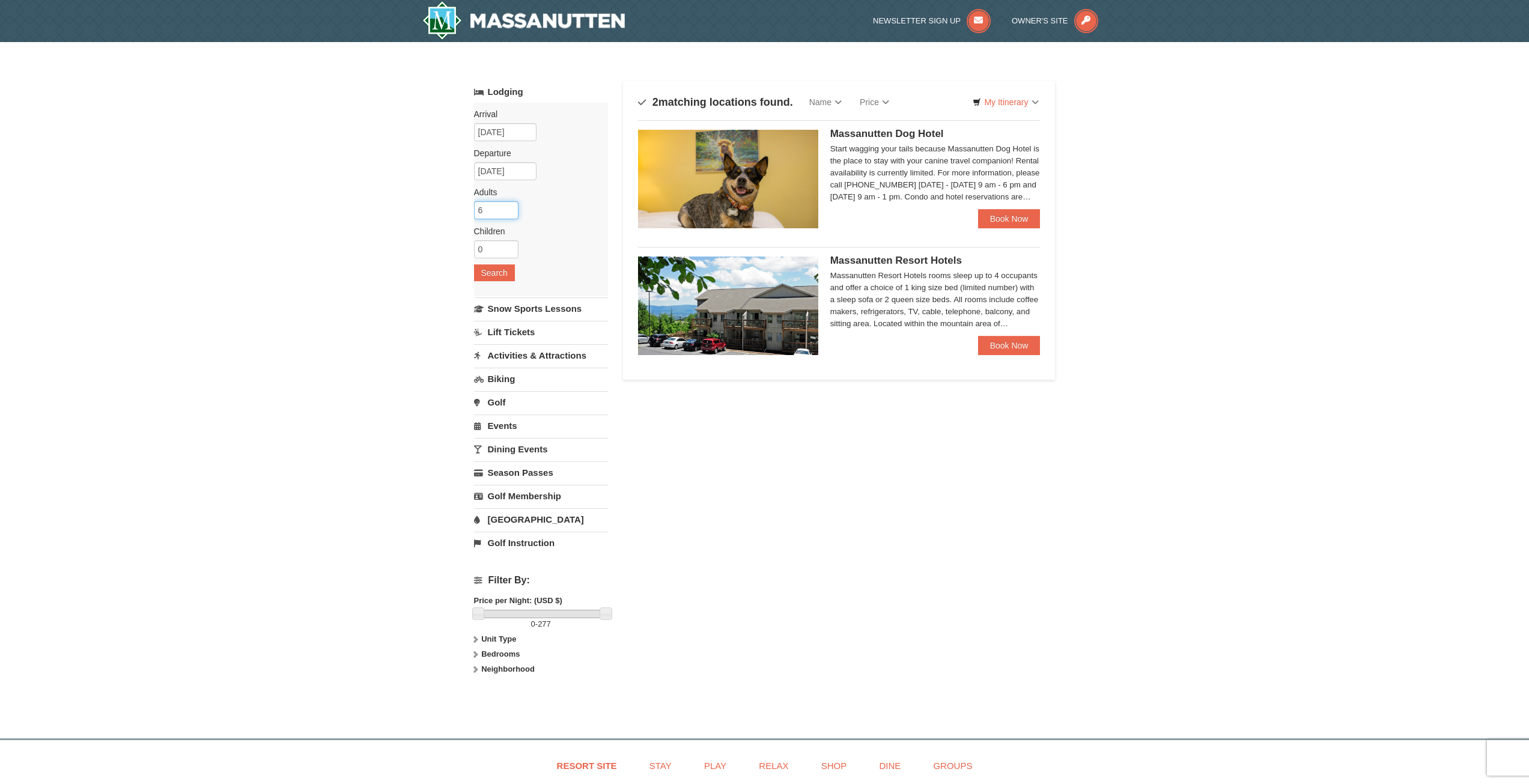
click at [509, 215] on input "6" at bounding box center [496, 210] width 44 height 18
click at [509, 215] on input "5" at bounding box center [496, 210] width 44 height 18
click at [509, 215] on input "4" at bounding box center [496, 210] width 44 height 18
click at [509, 215] on input "3" at bounding box center [496, 210] width 44 height 18
type input "2"
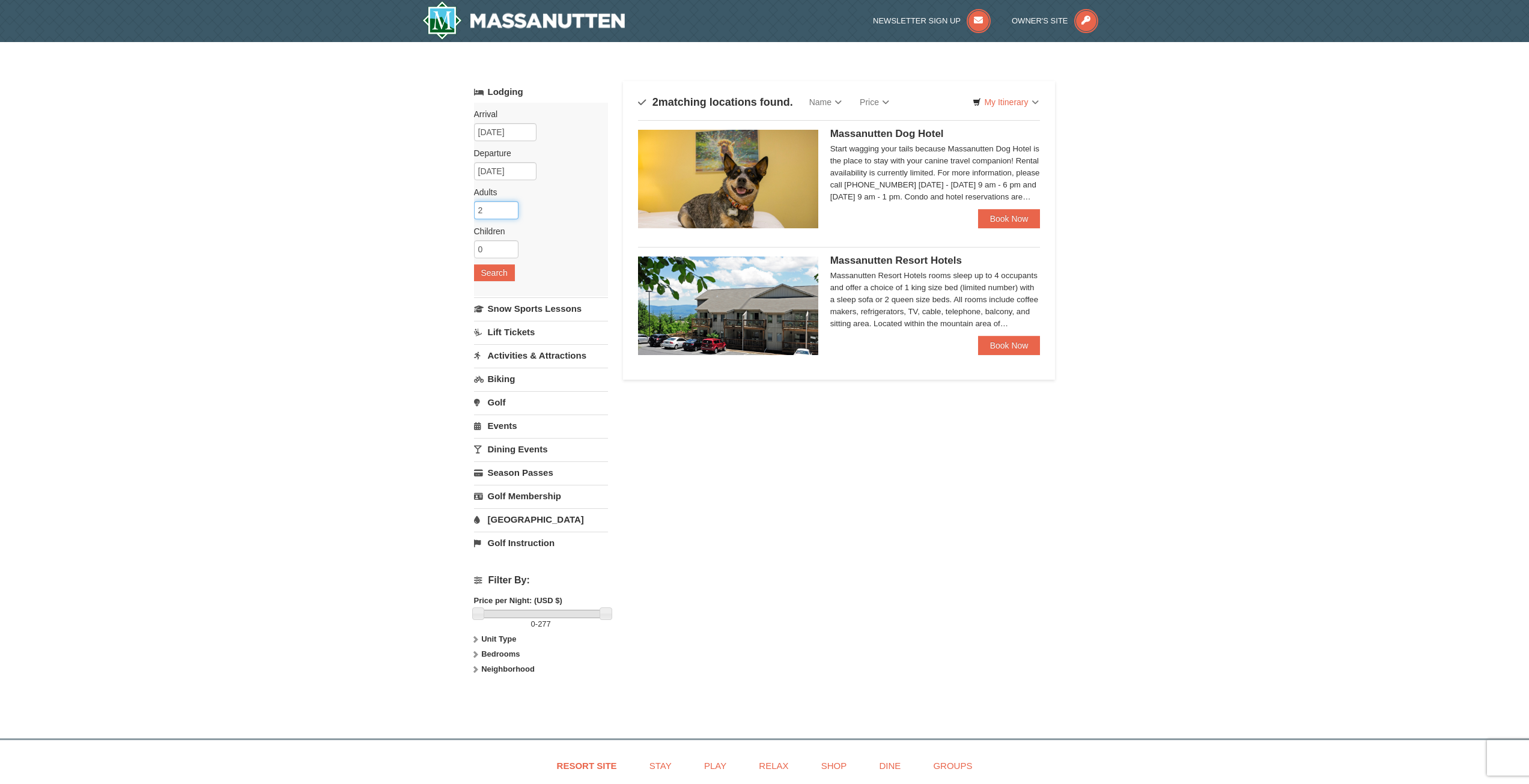
click at [509, 215] on input "2" at bounding box center [496, 210] width 44 height 18
click at [512, 269] on button "Search" at bounding box center [494, 273] width 41 height 17
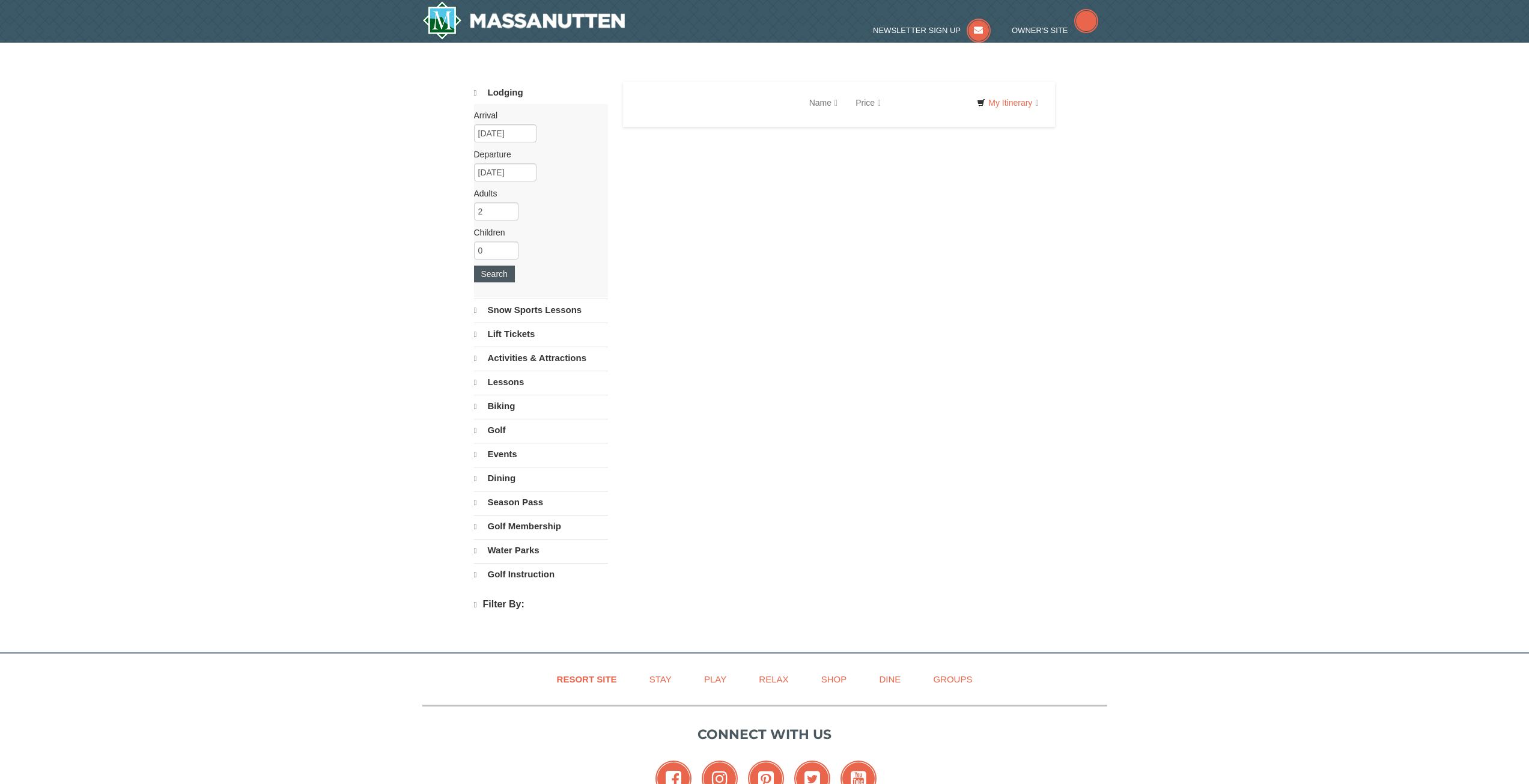
select select "10"
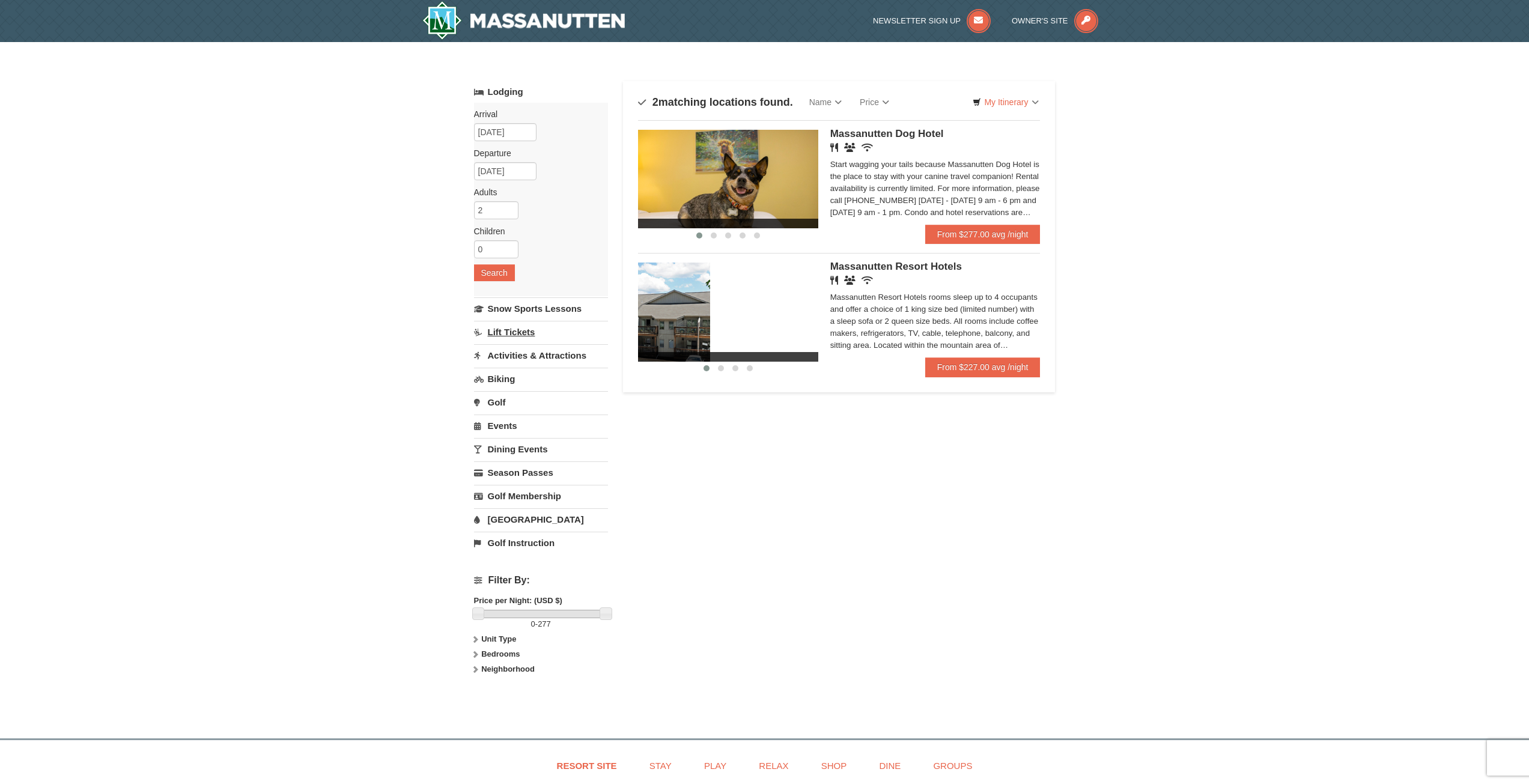
drag, startPoint x: 711, startPoint y: 340, endPoint x: 599, endPoint y: 339, distance: 112.0
click at [612, 339] on div "Lodging Arrival Please format dates MM/DD/YYYY Please format dates MM/DD/YYYY 1…" at bounding box center [765, 390] width 582 height 618
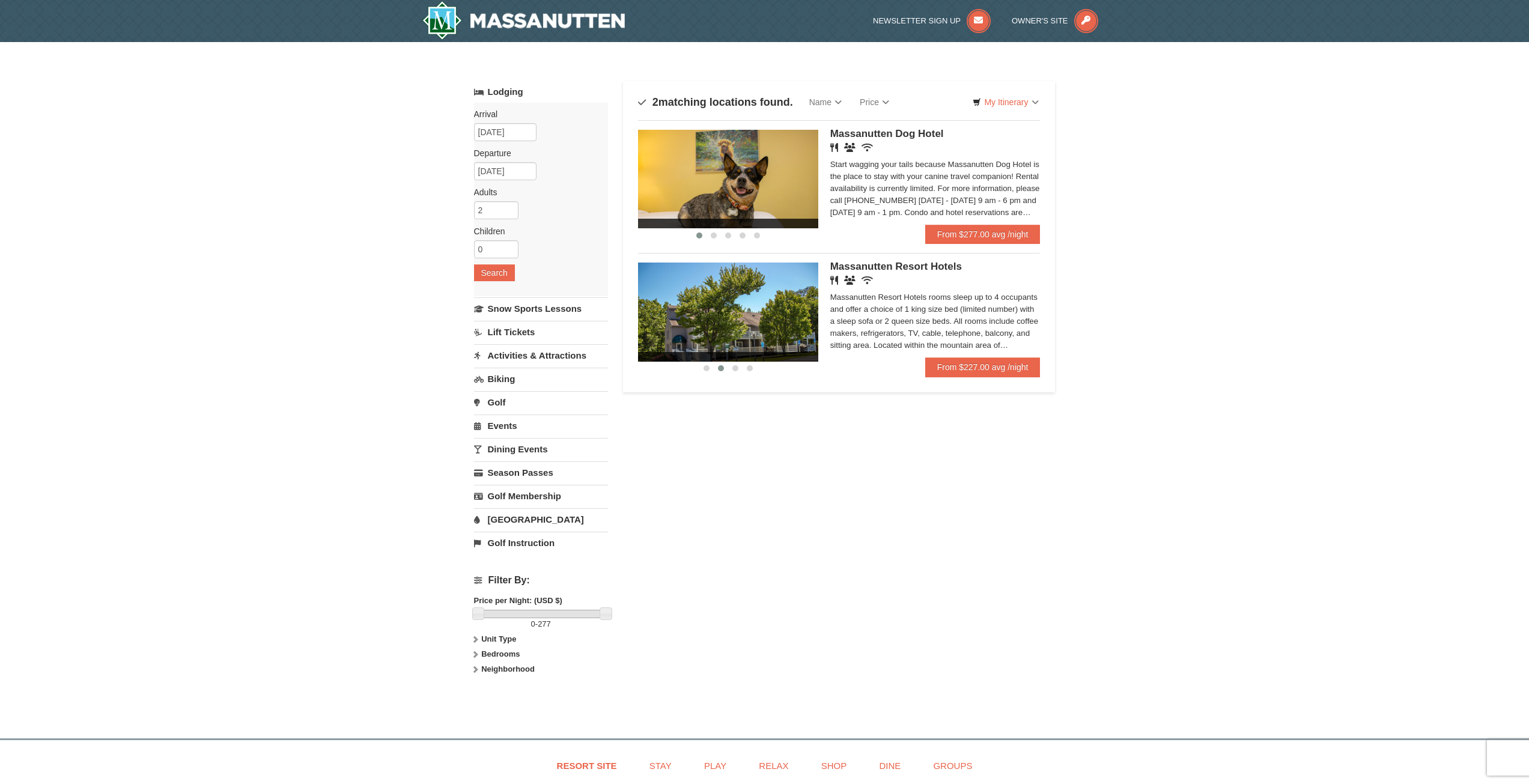
drag, startPoint x: 771, startPoint y: 315, endPoint x: 627, endPoint y: 311, distance: 144.1
click at [627, 311] on div "Sort By Name Name (A to Z) Name (Z to A) Price Price (Low to High) Price (High …" at bounding box center [840, 236] width 433 height 311
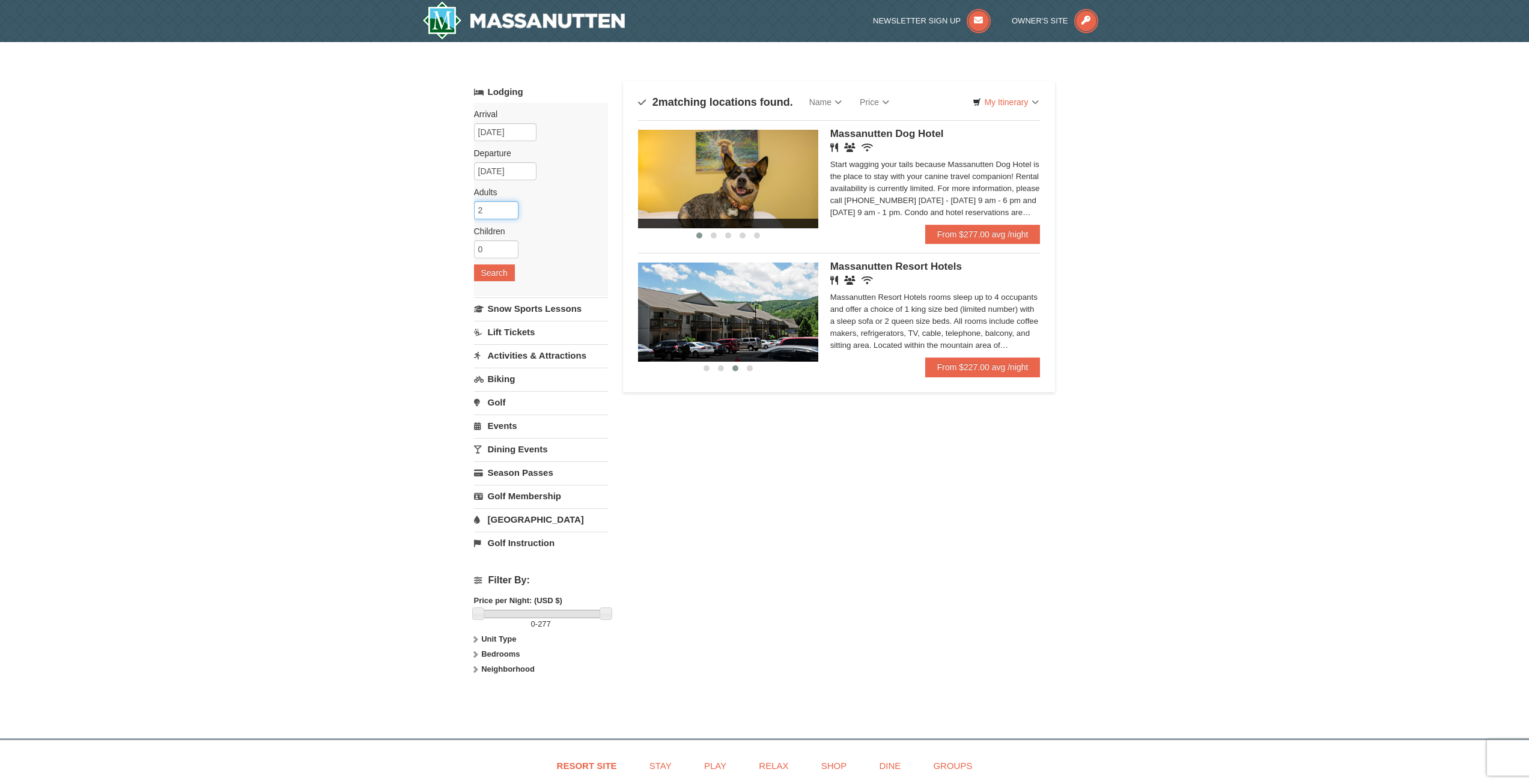
click at [507, 203] on input "2" at bounding box center [496, 210] width 44 height 18
type input "4"
click at [495, 260] on div "Arrival Please format dates MM/DD/YYYY Please format dates MM/DD/YYYY 12/27/202…" at bounding box center [541, 199] width 134 height 193
click at [503, 270] on button "Search" at bounding box center [494, 273] width 41 height 17
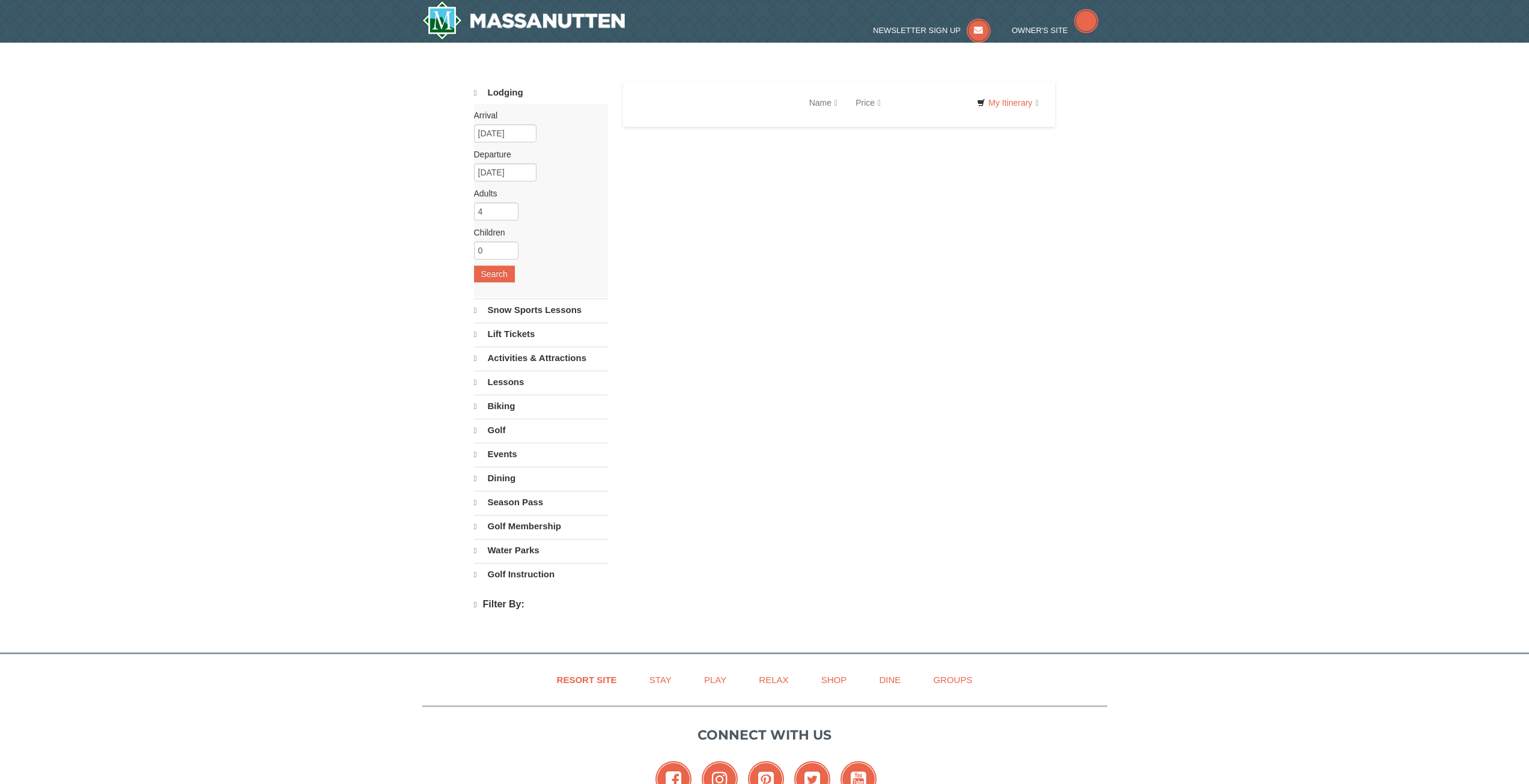
select select "10"
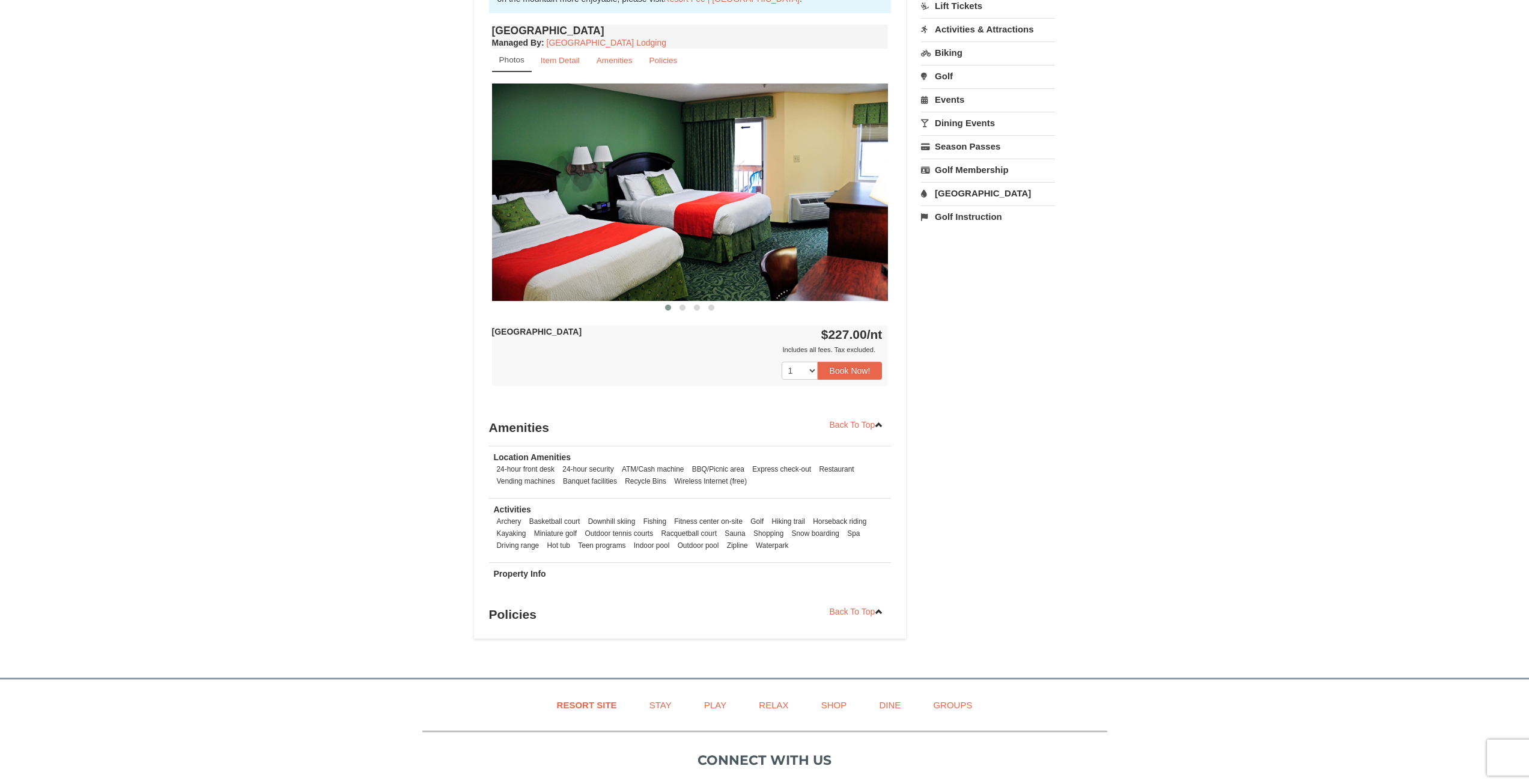
click at [1230, 224] on div "× [GEOGRAPHIC_DATA] Hotels Book from $227.00! [STREET_ADDRESS], VA Availability…" at bounding box center [764, 143] width 1529 height 1044
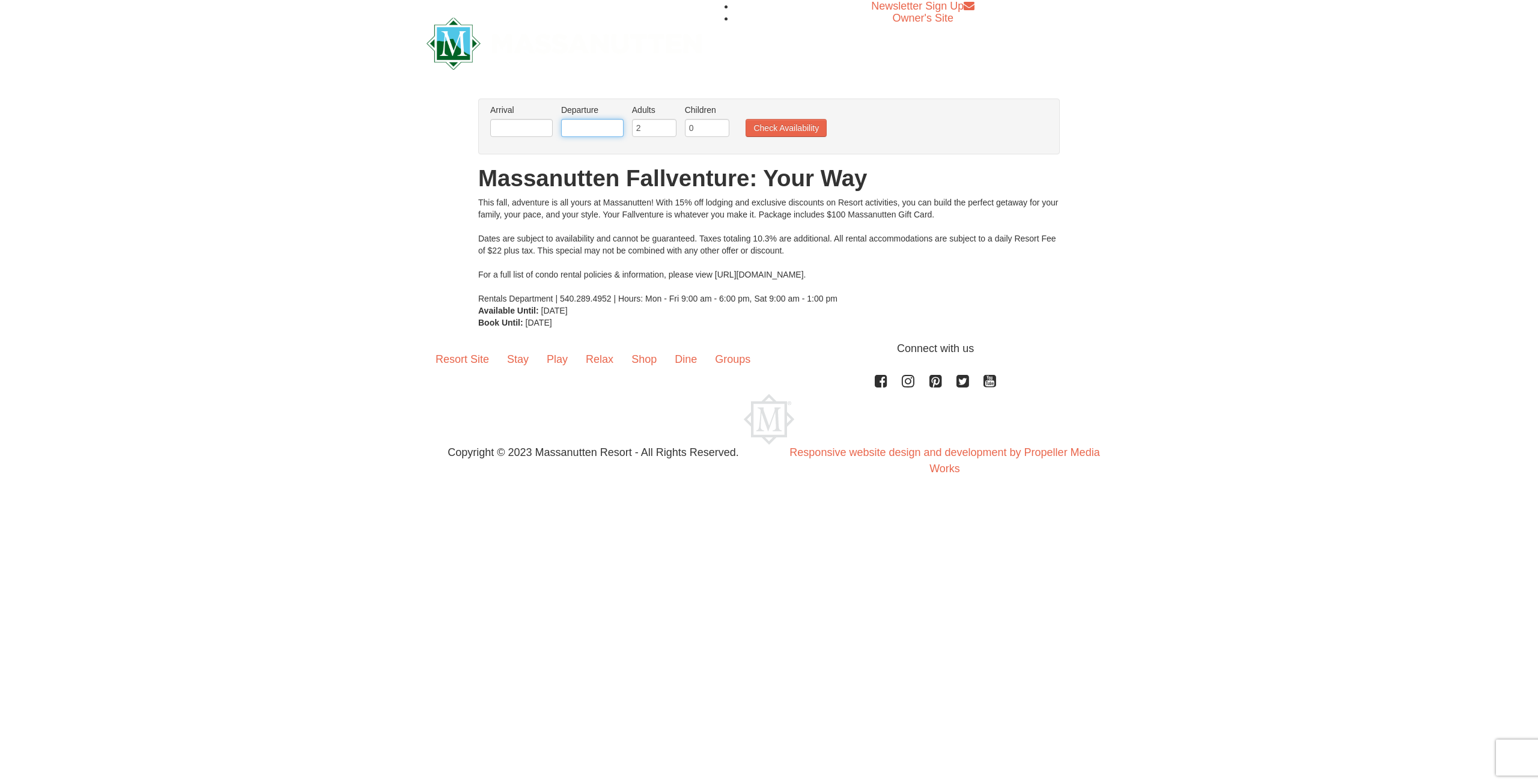
click at [576, 122] on input "text" at bounding box center [592, 128] width 63 height 18
click at [707, 146] on span "Next" at bounding box center [711, 150] width 10 height 10
click at [301, 298] on div "× From: To: Adults: 2 Children: 0 Change Arrival Please format dates MM/DD/YYYY…" at bounding box center [769, 213] width 1538 height 254
